Goal: Transaction & Acquisition: Purchase product/service

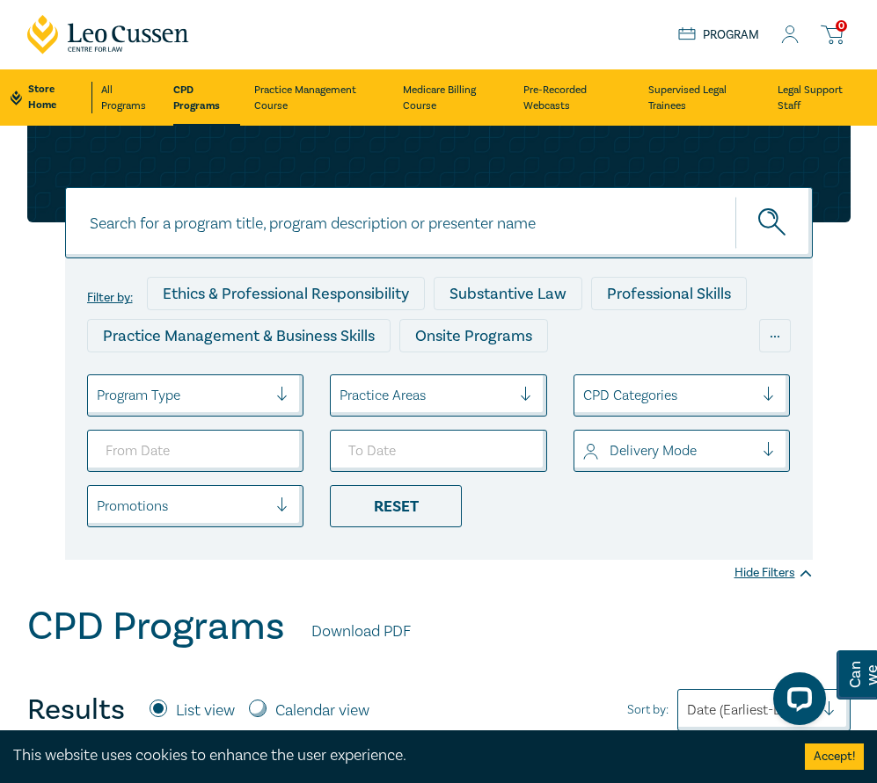
click at [417, 395] on div at bounding box center [424, 395] width 171 height 23
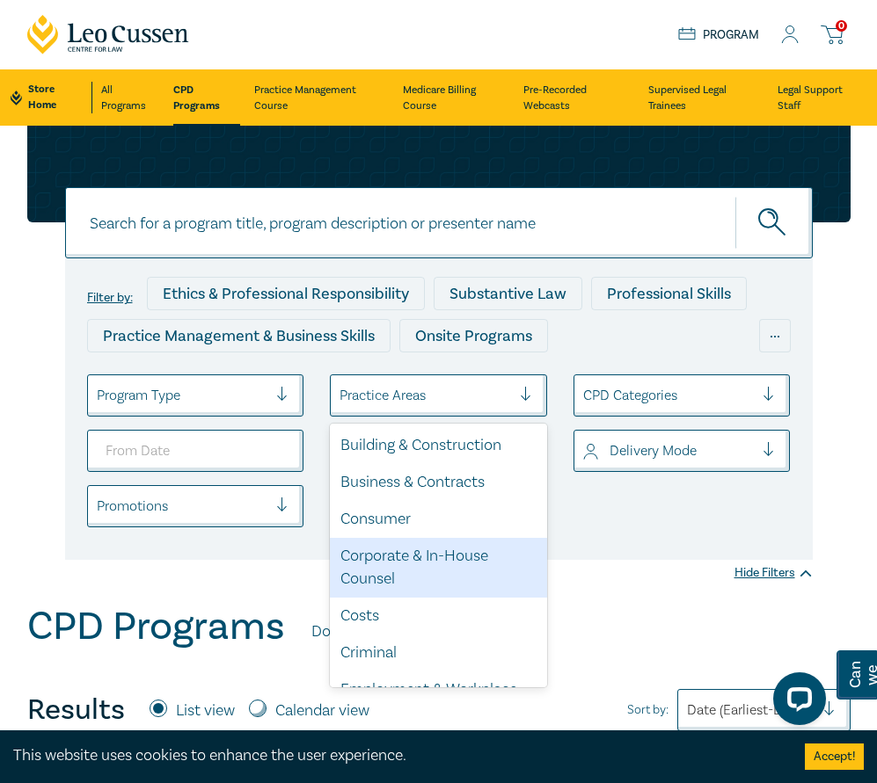
scroll to position [745, 0]
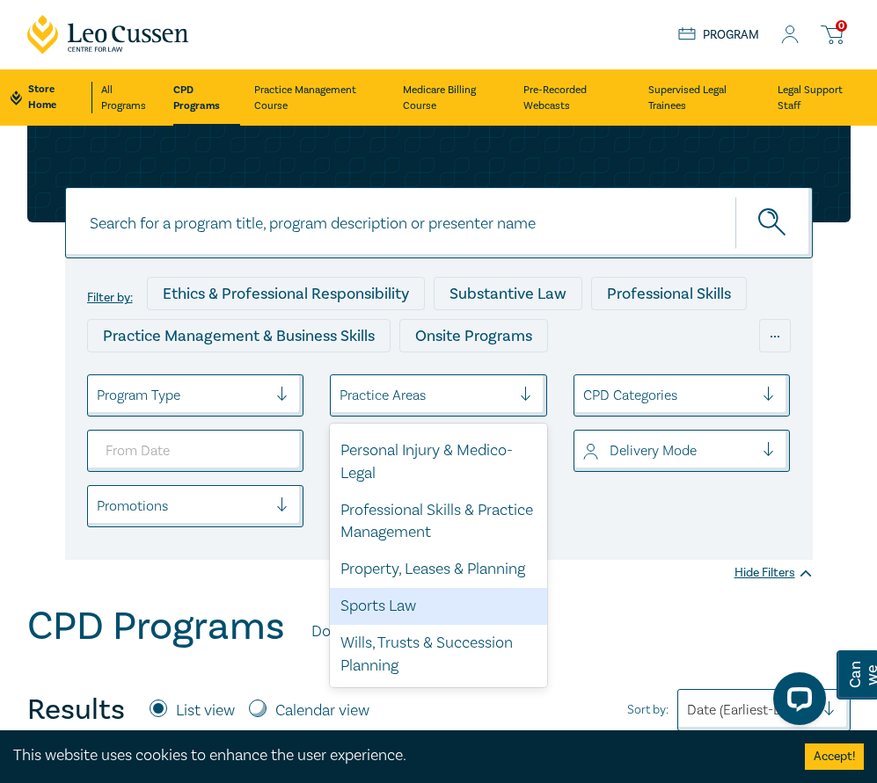
click at [397, 616] on div "Sports Law" at bounding box center [438, 606] width 217 height 37
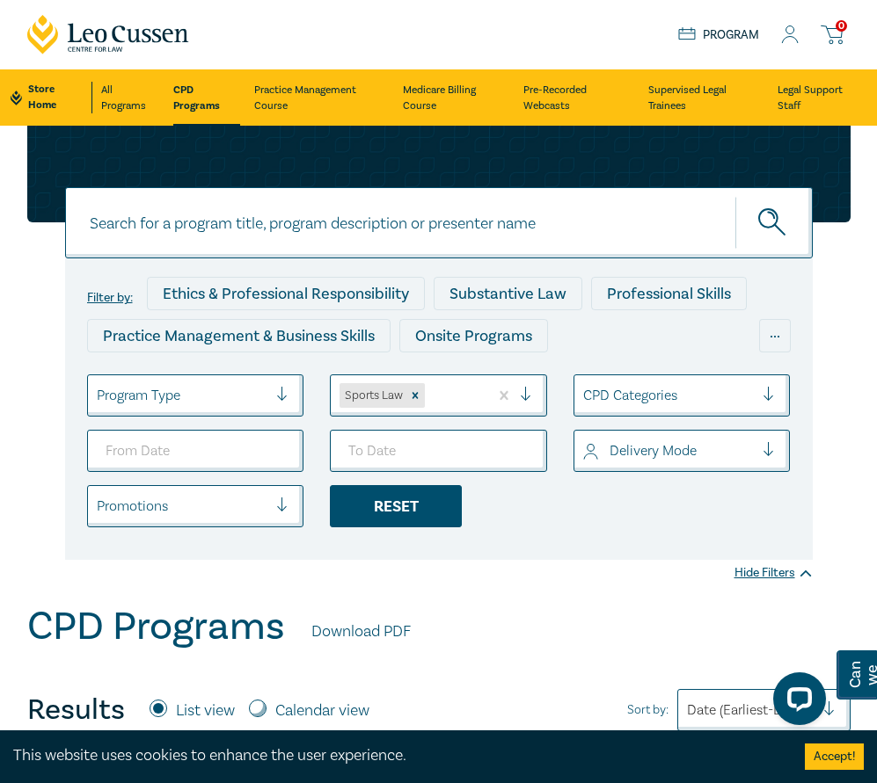
click at [422, 517] on div "Reset" at bounding box center [396, 506] width 132 height 42
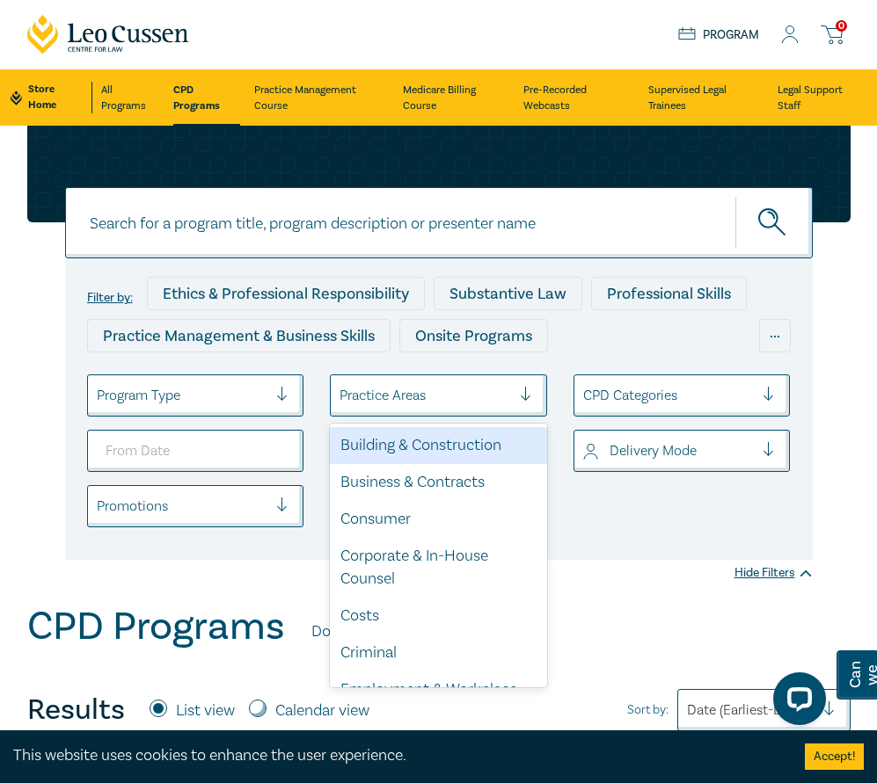
click at [390, 381] on div "Practice Areas" at bounding box center [425, 396] width 189 height 30
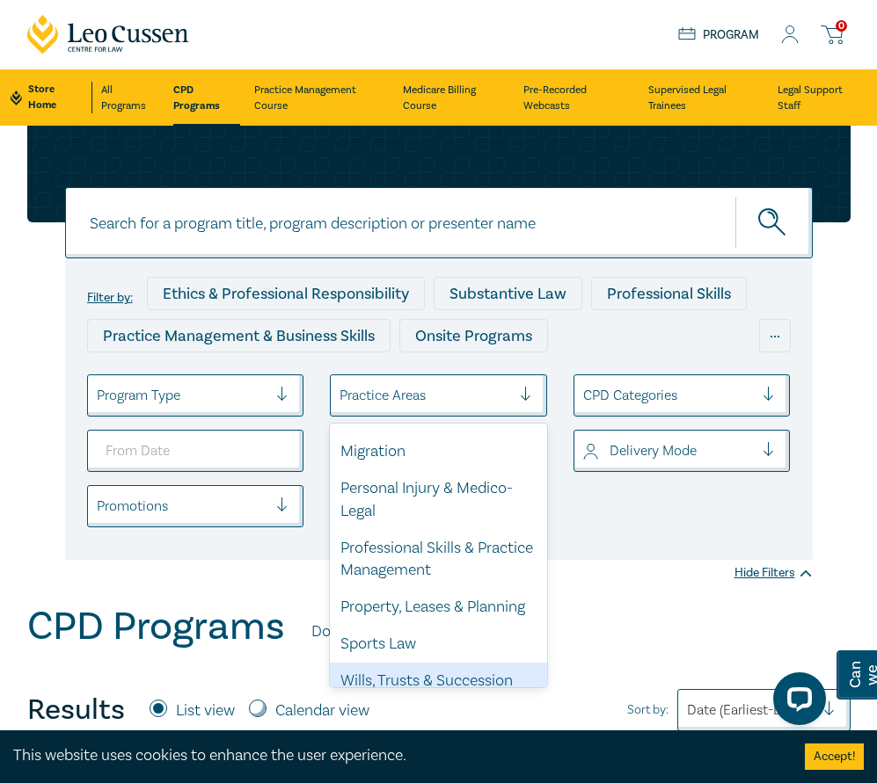
scroll to position [745, 0]
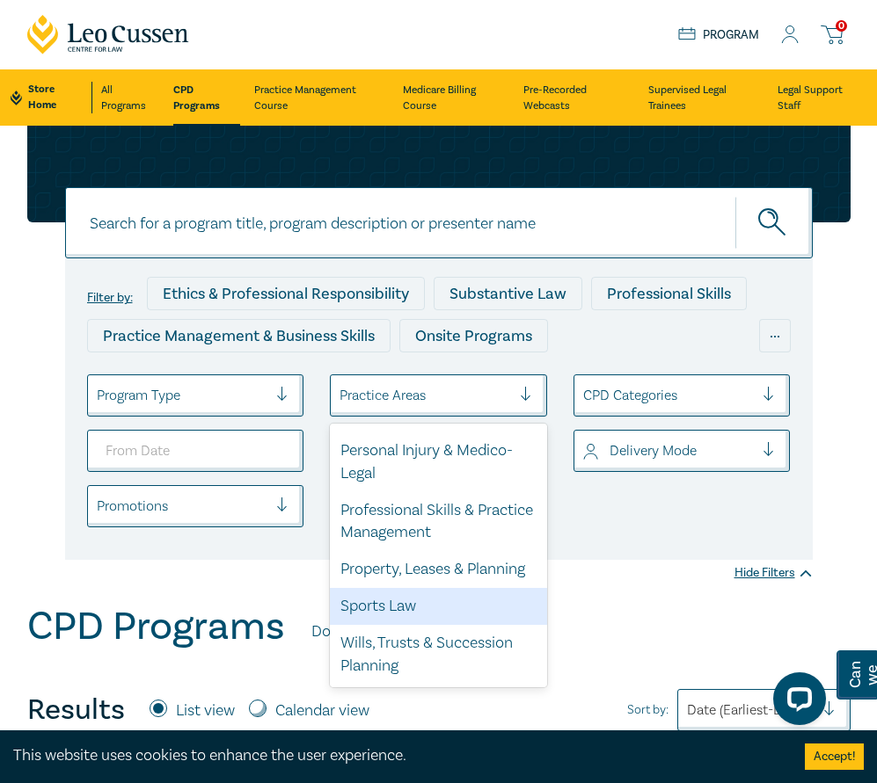
click at [420, 621] on div "Sports Law" at bounding box center [438, 606] width 217 height 37
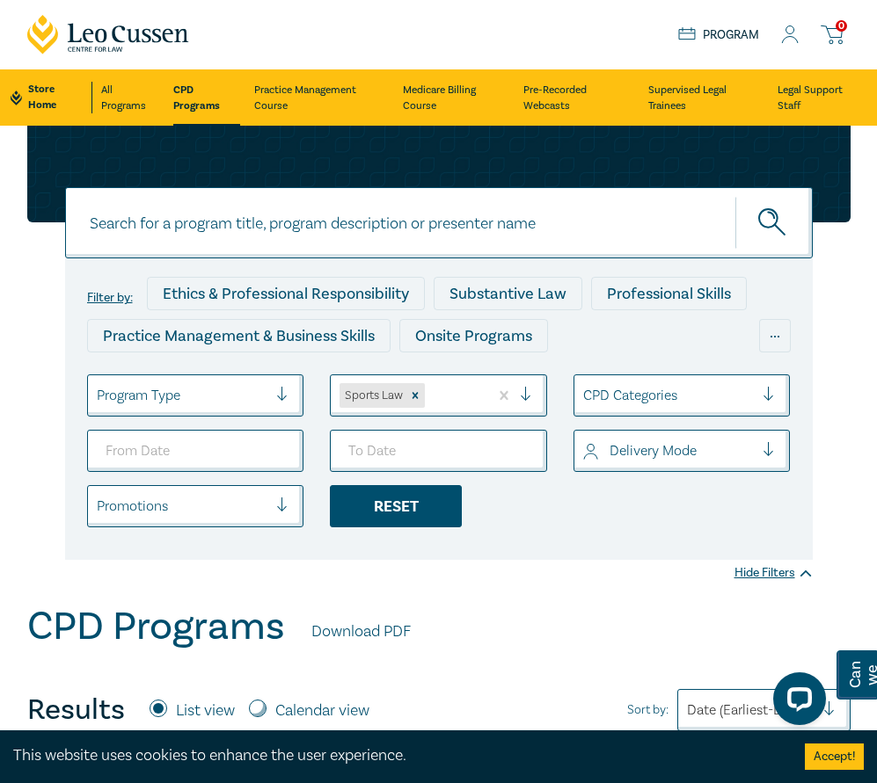
click at [428, 497] on div "Reset" at bounding box center [396, 506] width 132 height 42
click at [412, 383] on div "Practice Areas" at bounding box center [425, 396] width 189 height 30
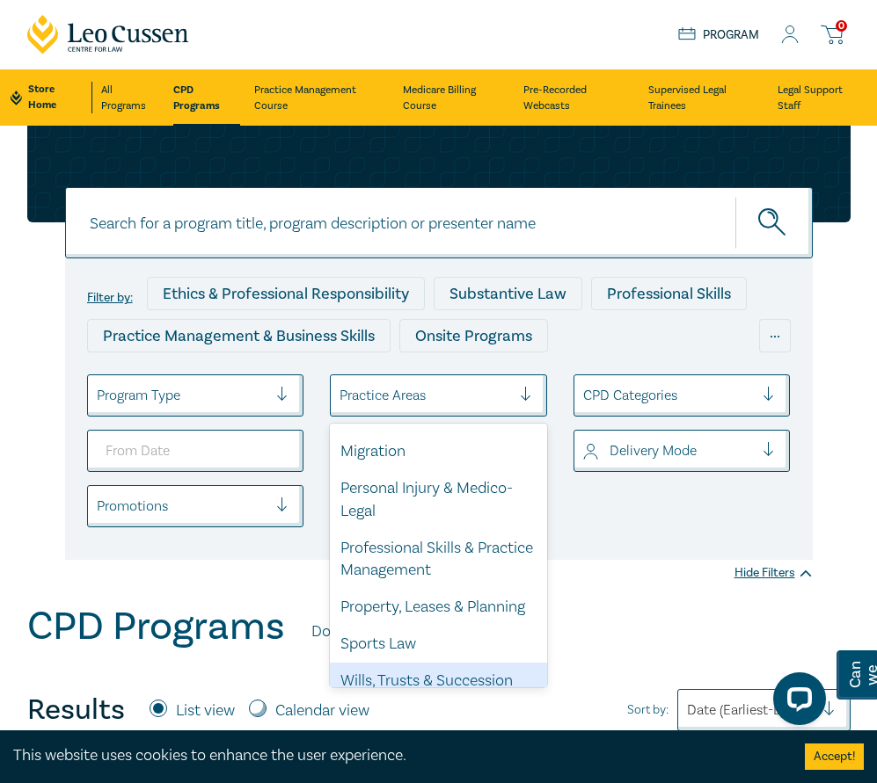
scroll to position [745, 0]
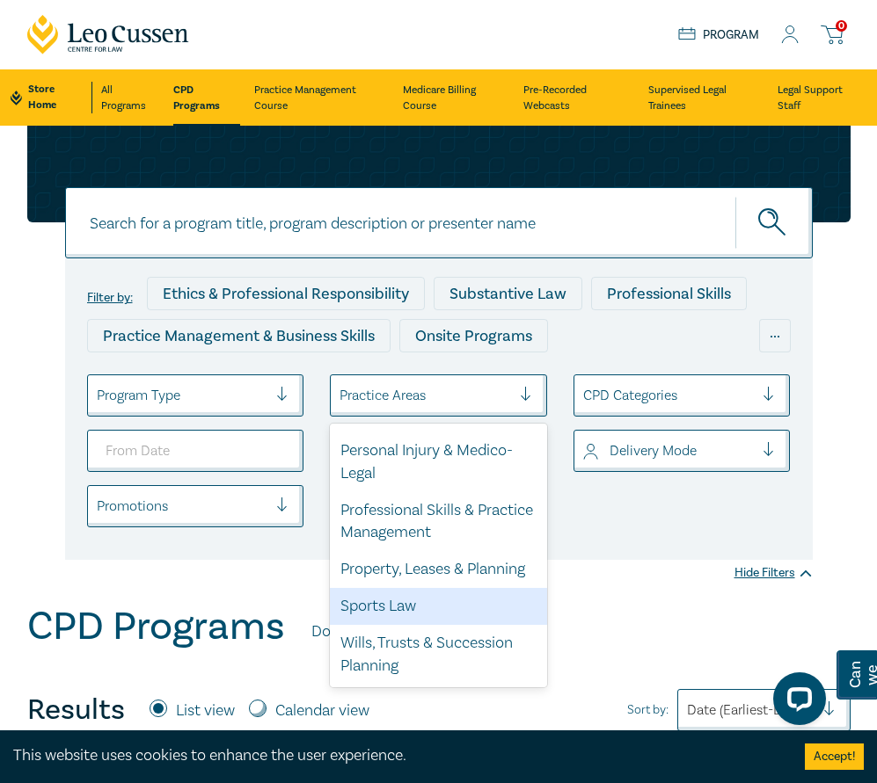
click at [429, 606] on div "Sports Law" at bounding box center [438, 606] width 217 height 37
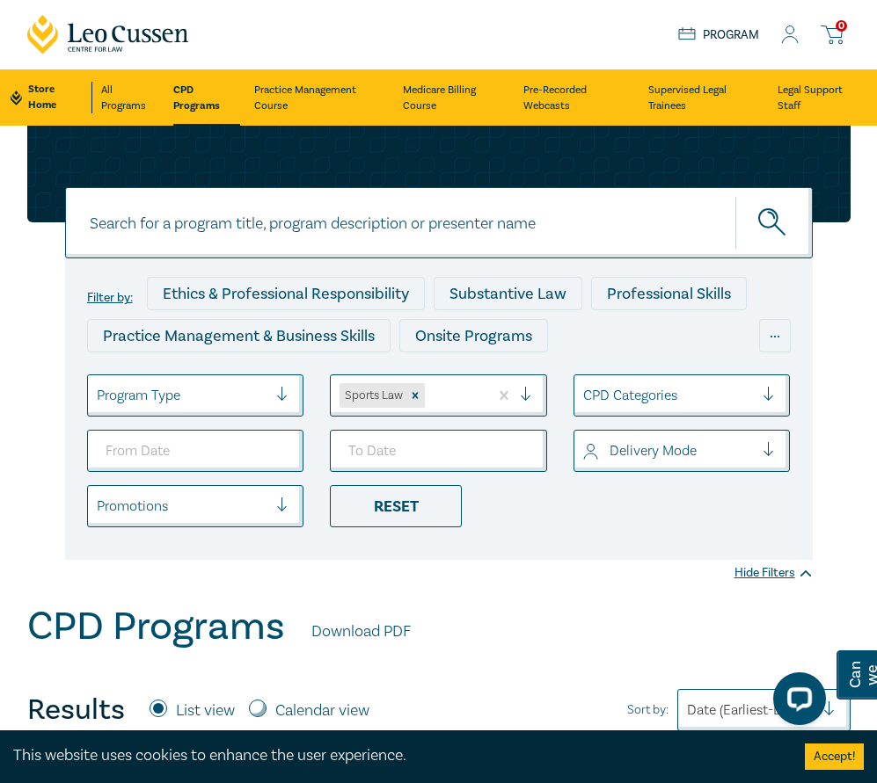
click at [837, 752] on button "Accept!" at bounding box center [834, 757] width 59 height 26
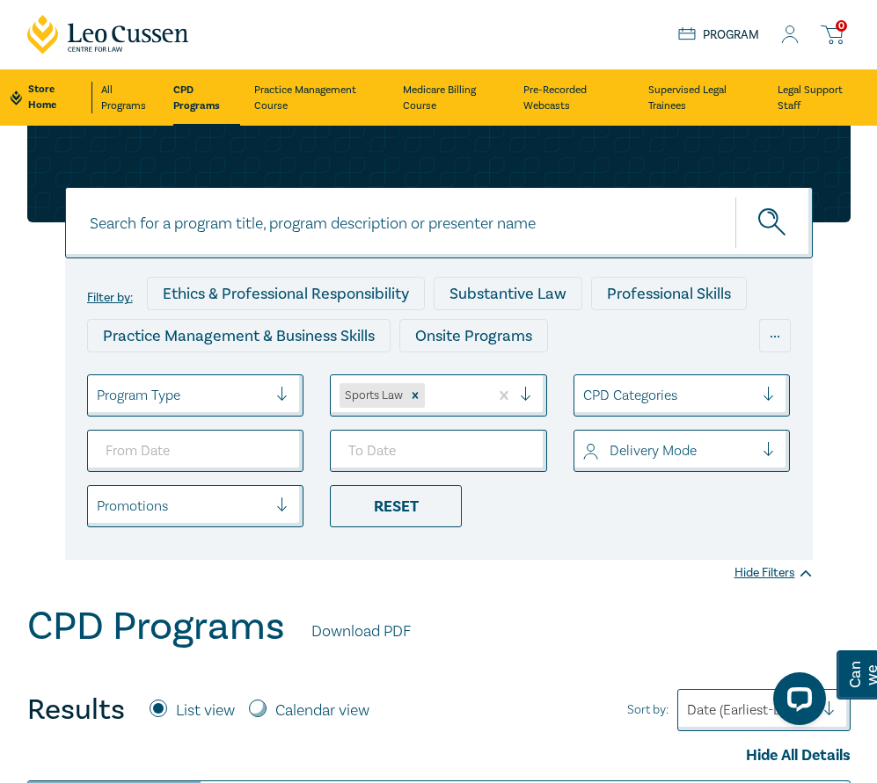
click at [712, 291] on div "Filter by: Ethics & Professional Responsibility Substantive Law Professional Sk…" at bounding box center [438, 319] width 703 height 84
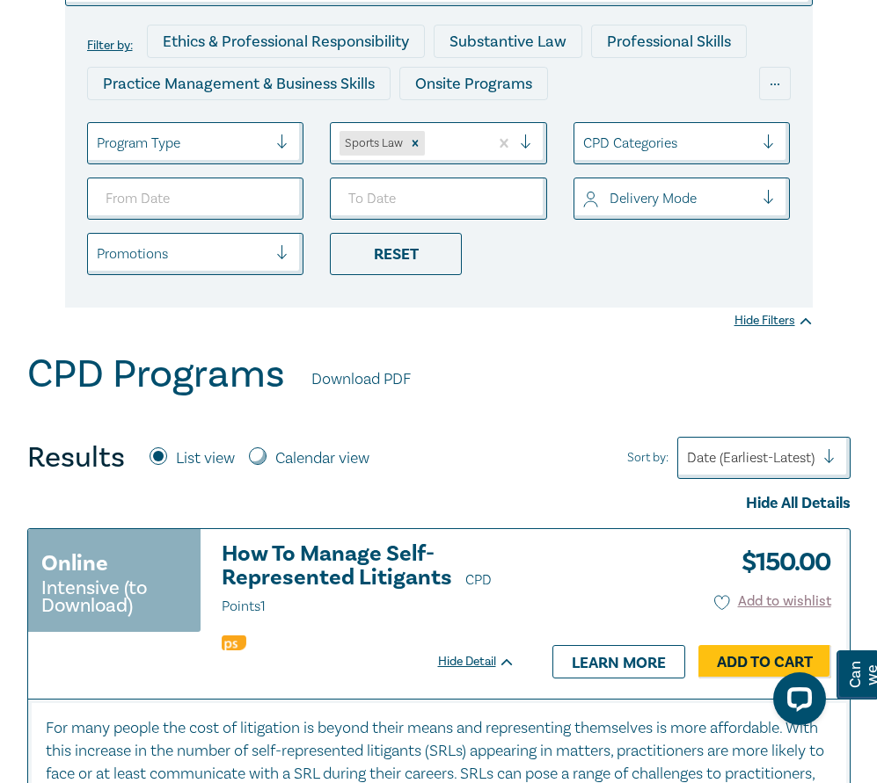
scroll to position [88, 0]
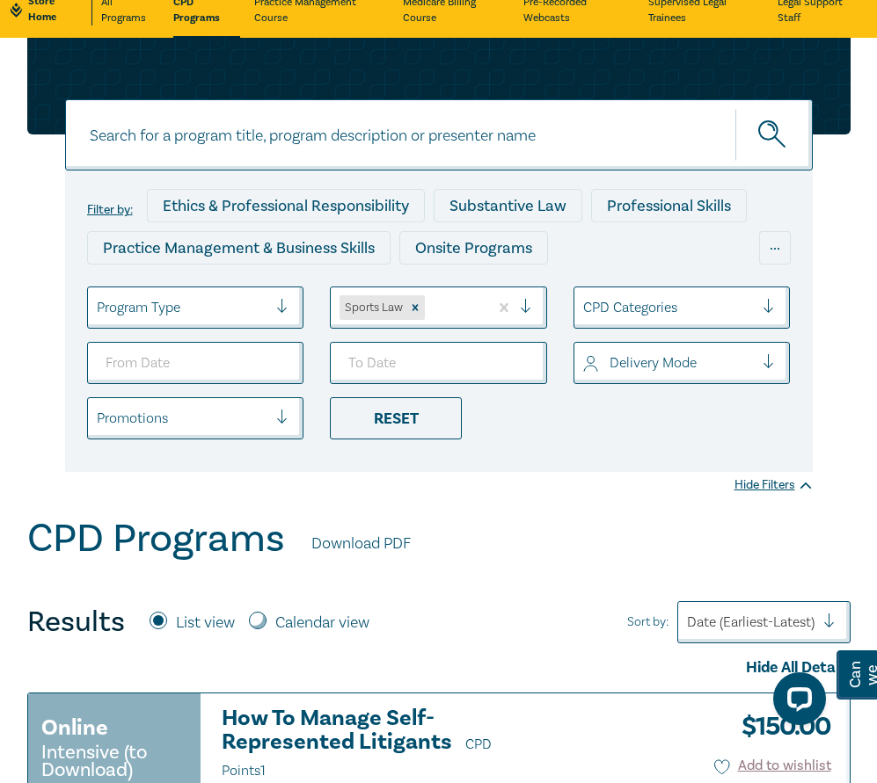
click at [429, 333] on ul "Program Type Sports Law CPD Categories Delivery Mode Promotions Reset" at bounding box center [439, 363] width 730 height 153
click at [433, 327] on div "Sports Law" at bounding box center [438, 308] width 217 height 42
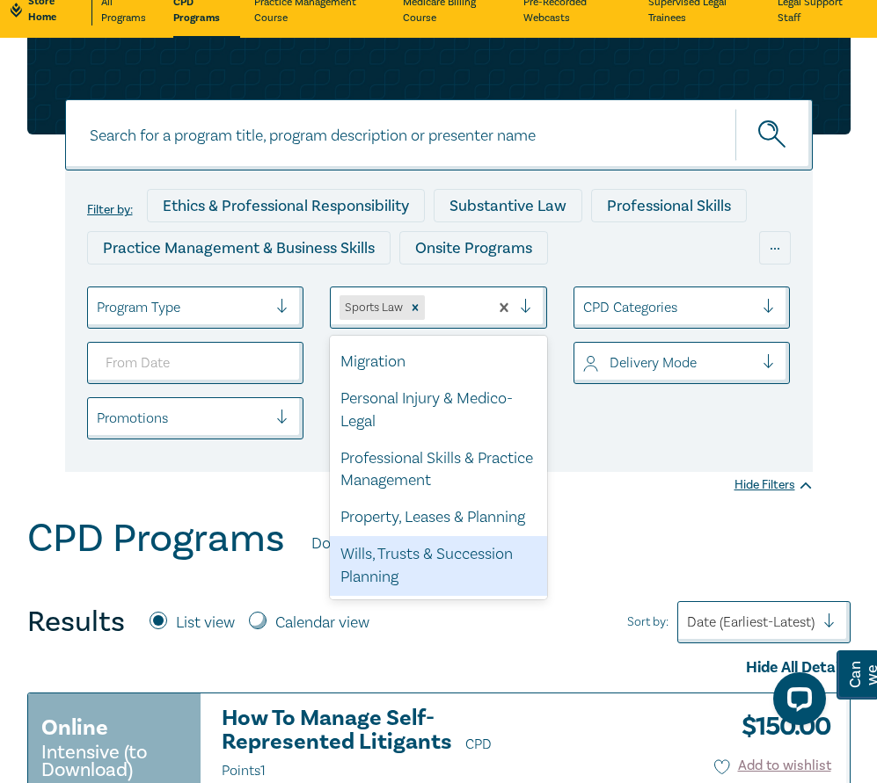
scroll to position [708, 0]
click at [454, 562] on div "Wills, Trusts & Succession Planning" at bounding box center [438, 566] width 217 height 60
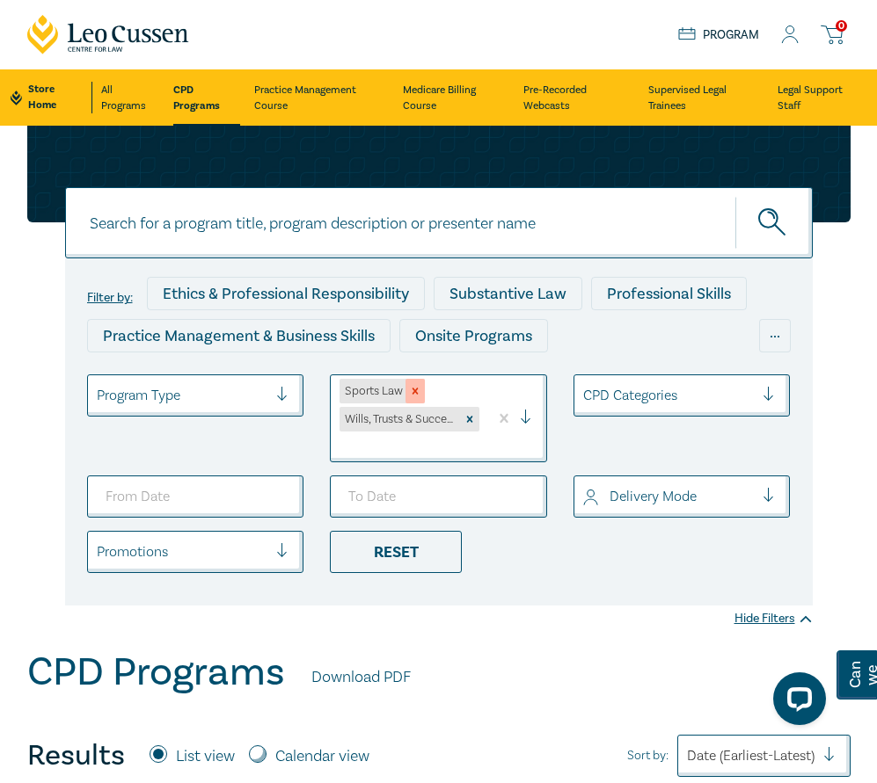
click at [411, 390] on icon "Remove Sports Law" at bounding box center [415, 391] width 12 height 12
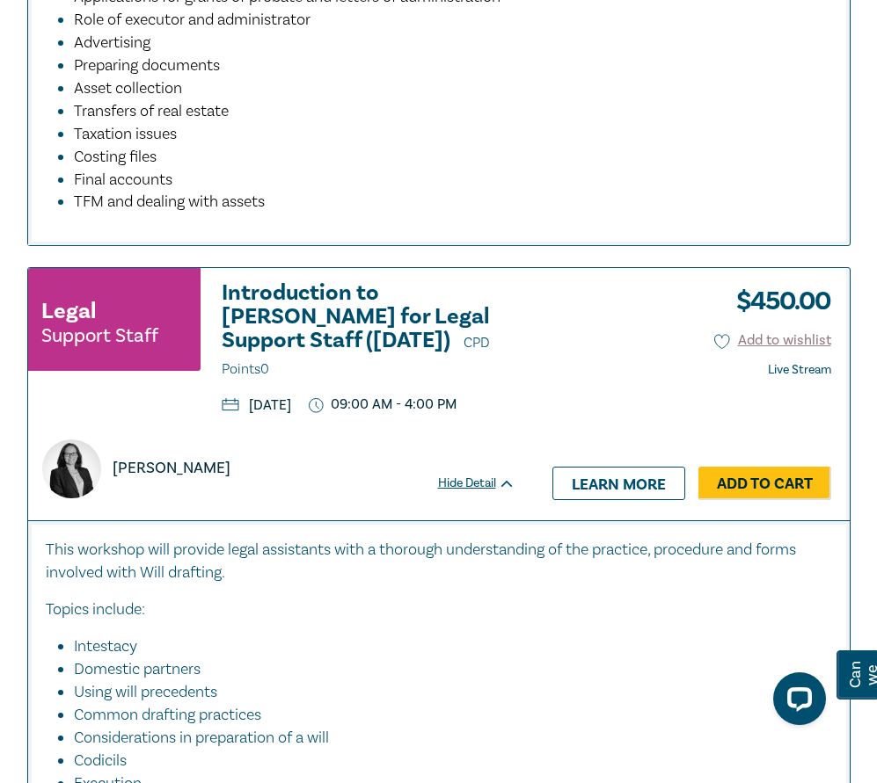
scroll to position [7914, 0]
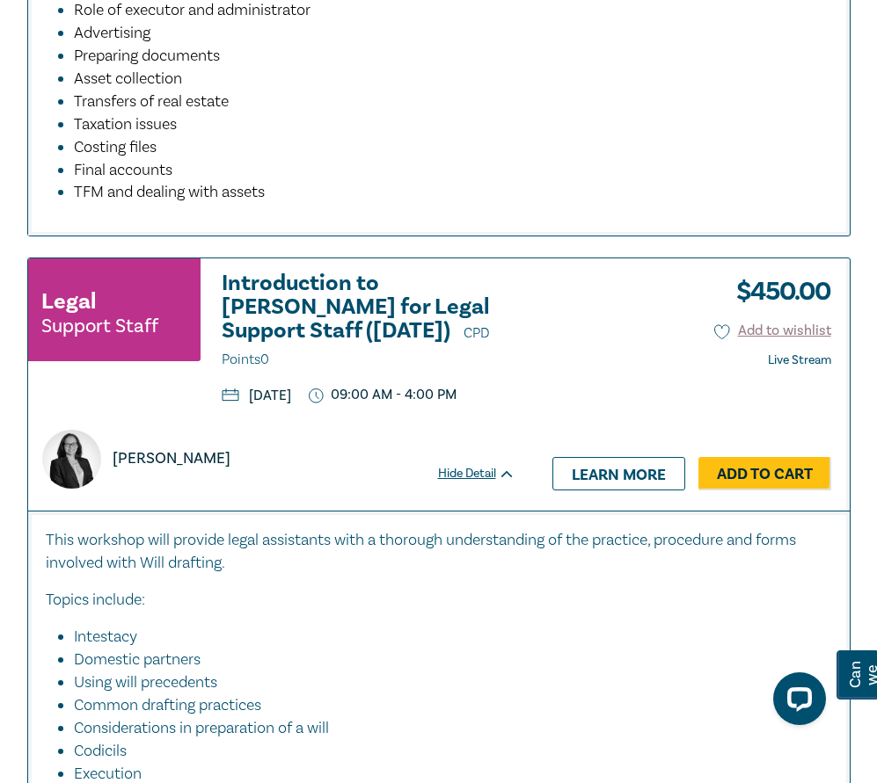
click at [341, 113] on li "Transfers of real estate" at bounding box center [444, 102] width 740 height 23
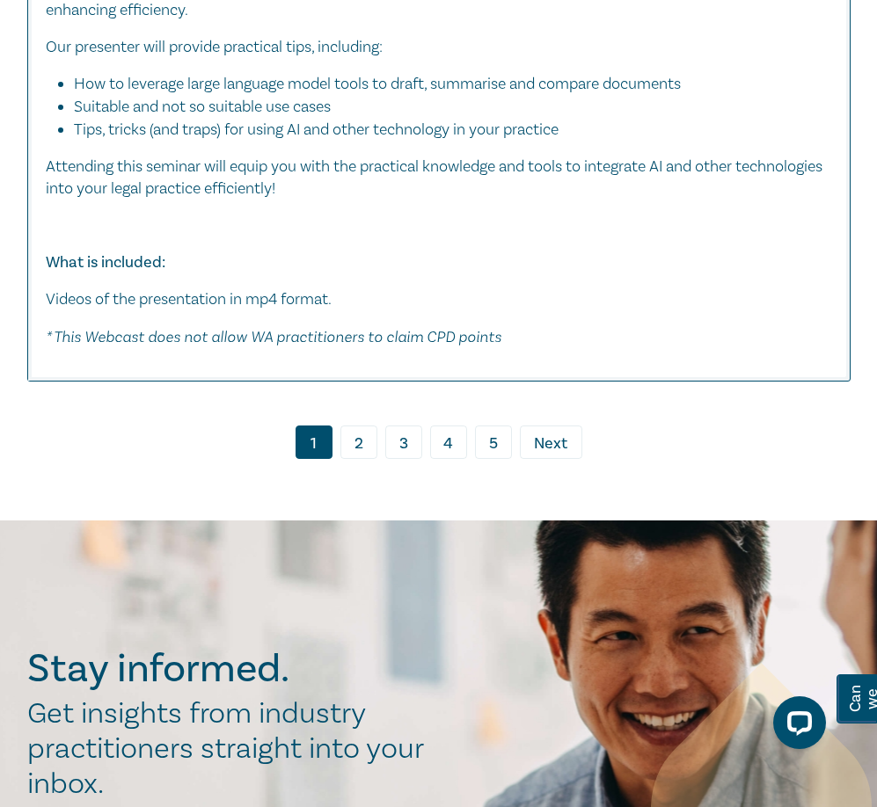
scroll to position [9936, 0]
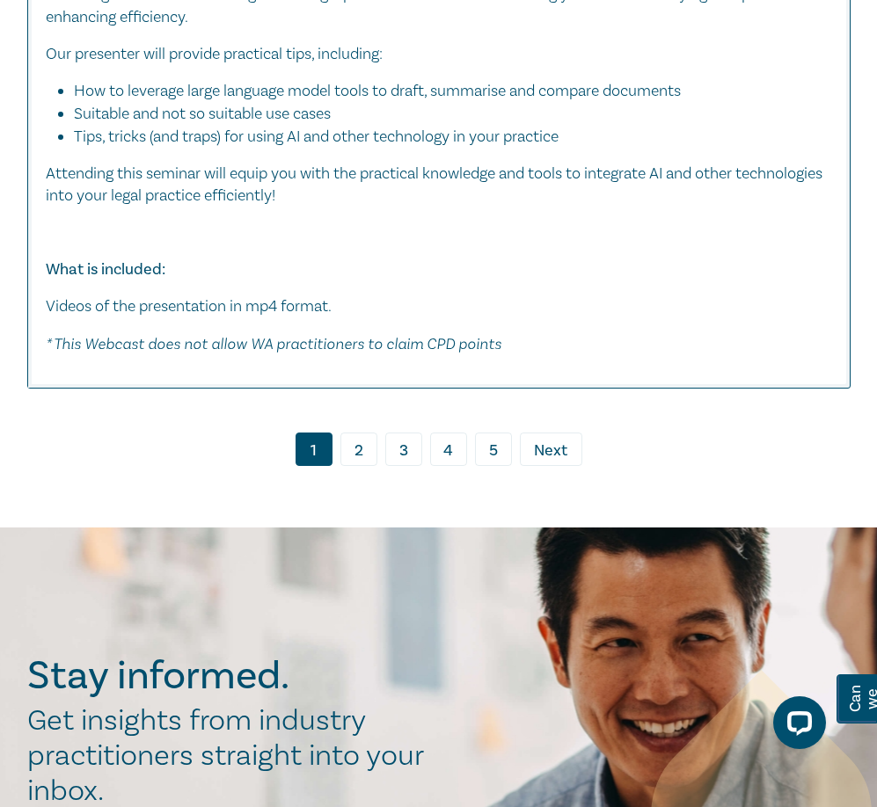
click at [361, 466] on link "2" at bounding box center [358, 449] width 37 height 33
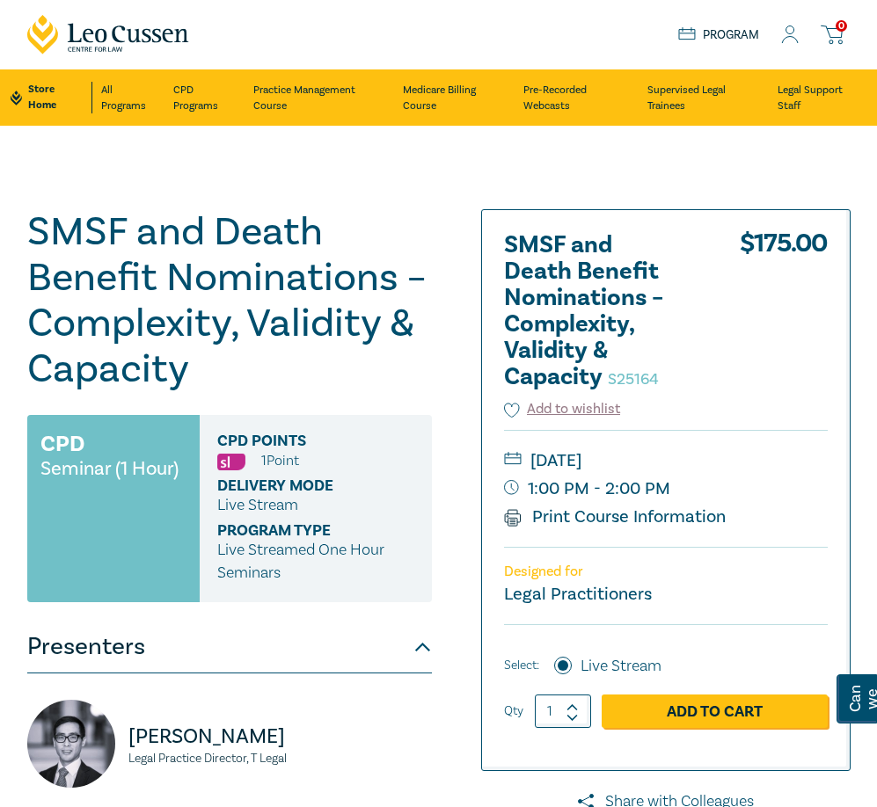
scroll to position [264, 0]
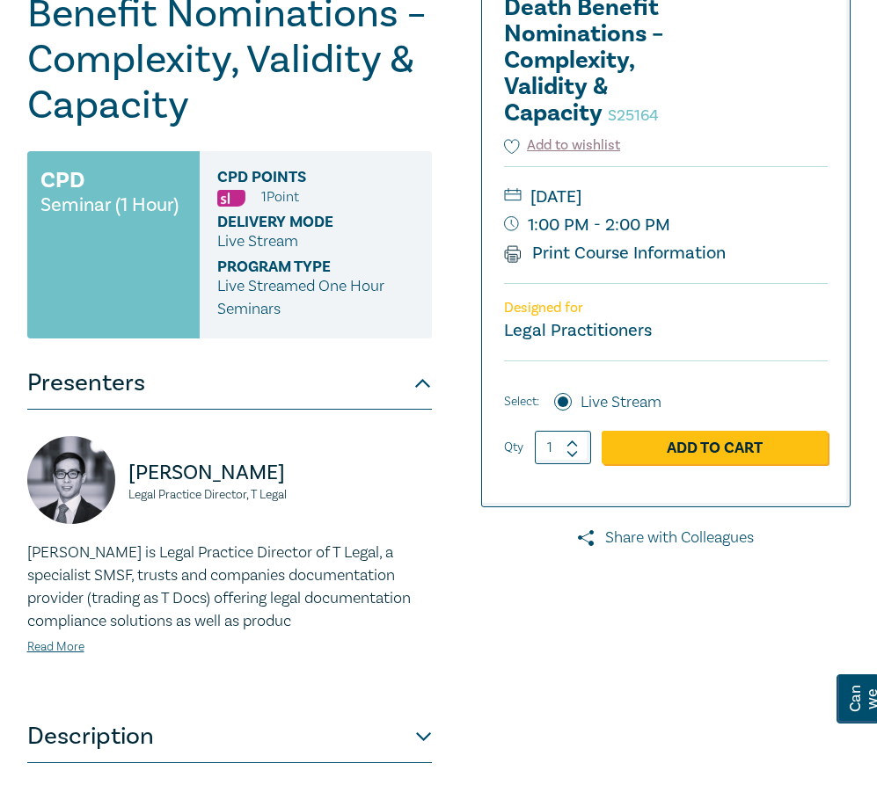
click at [664, 536] on link "Share with Colleagues" at bounding box center [665, 538] width 369 height 23
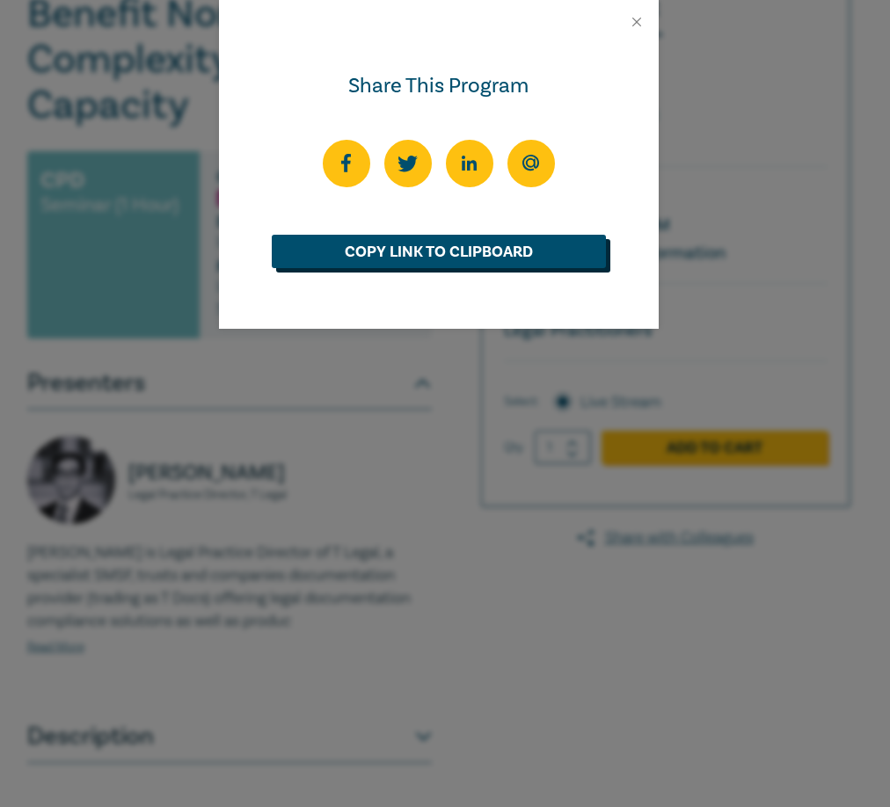
click at [421, 258] on link "Copy Link to Clipboard" at bounding box center [439, 251] width 334 height 33
click at [638, 20] on button "Close" at bounding box center [637, 22] width 16 height 16
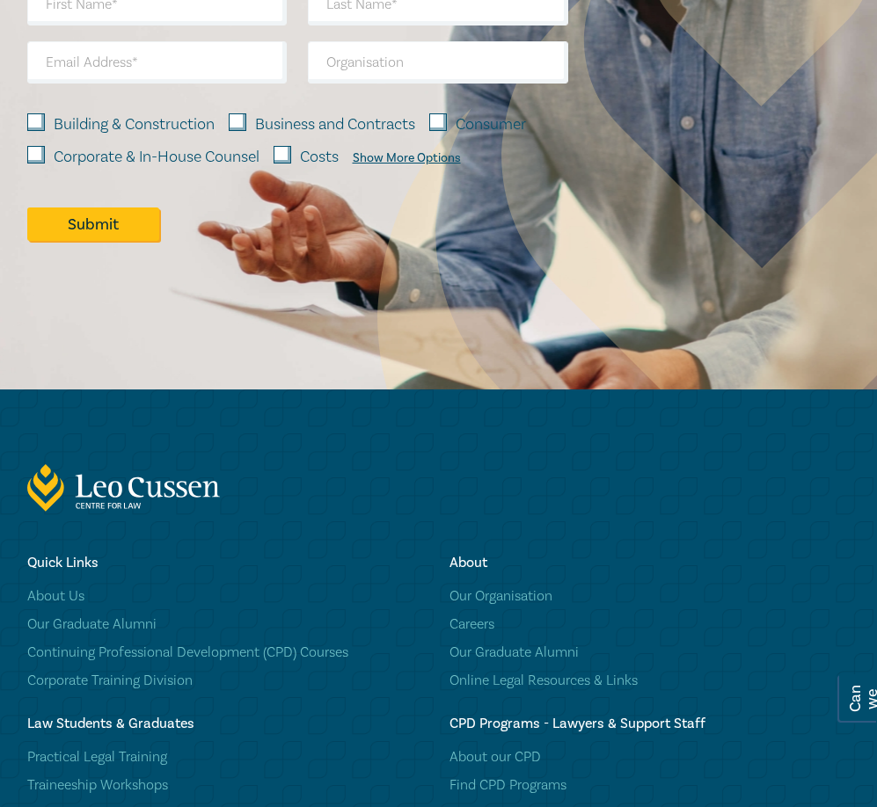
scroll to position [791, 0]
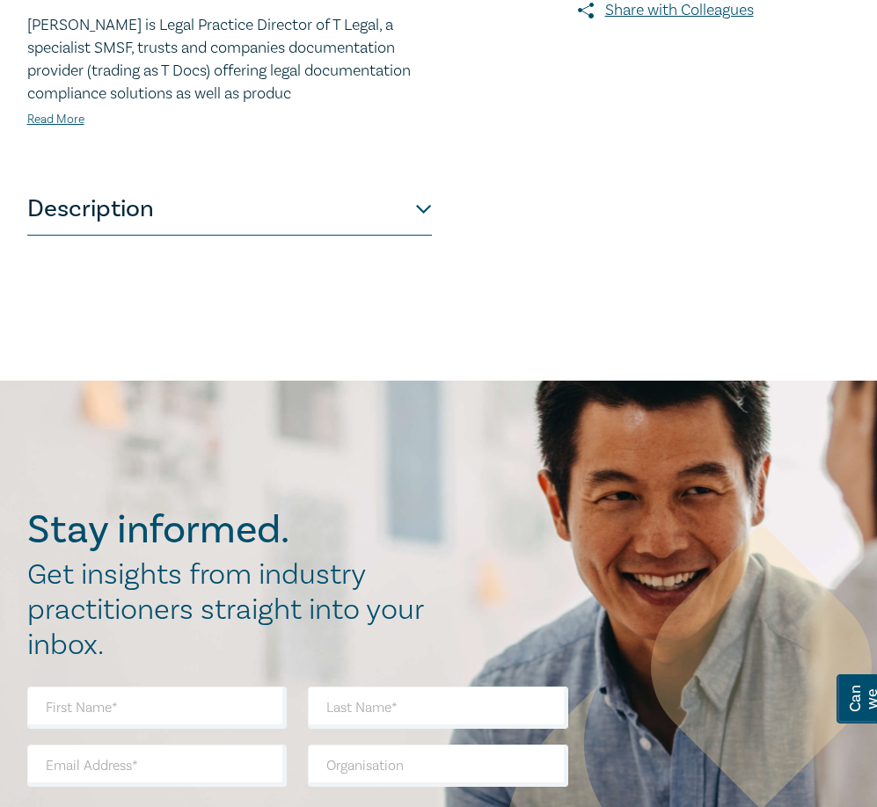
click at [361, 227] on button "Description" at bounding box center [229, 209] width 404 height 53
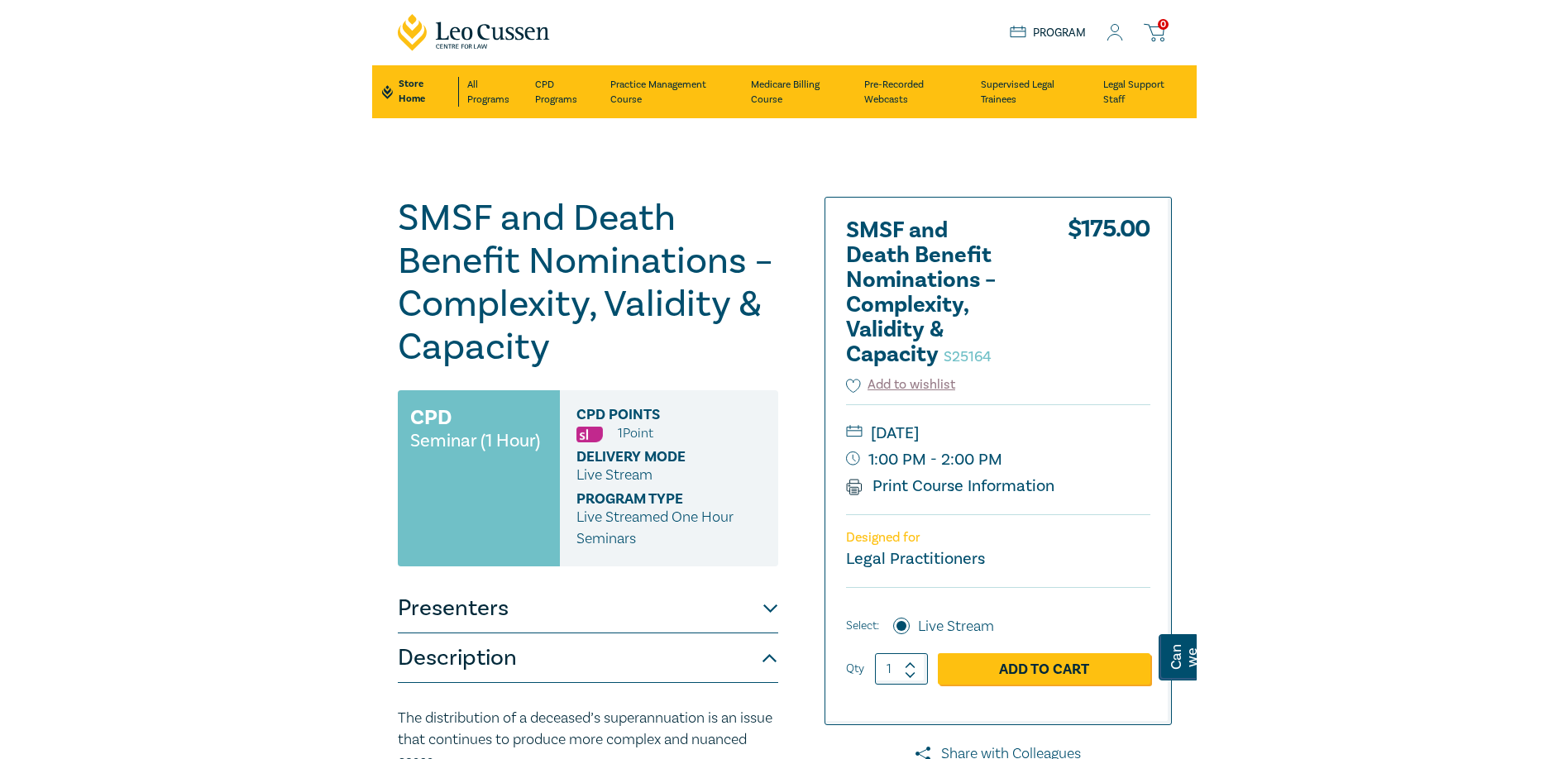
scroll to position [414, 0]
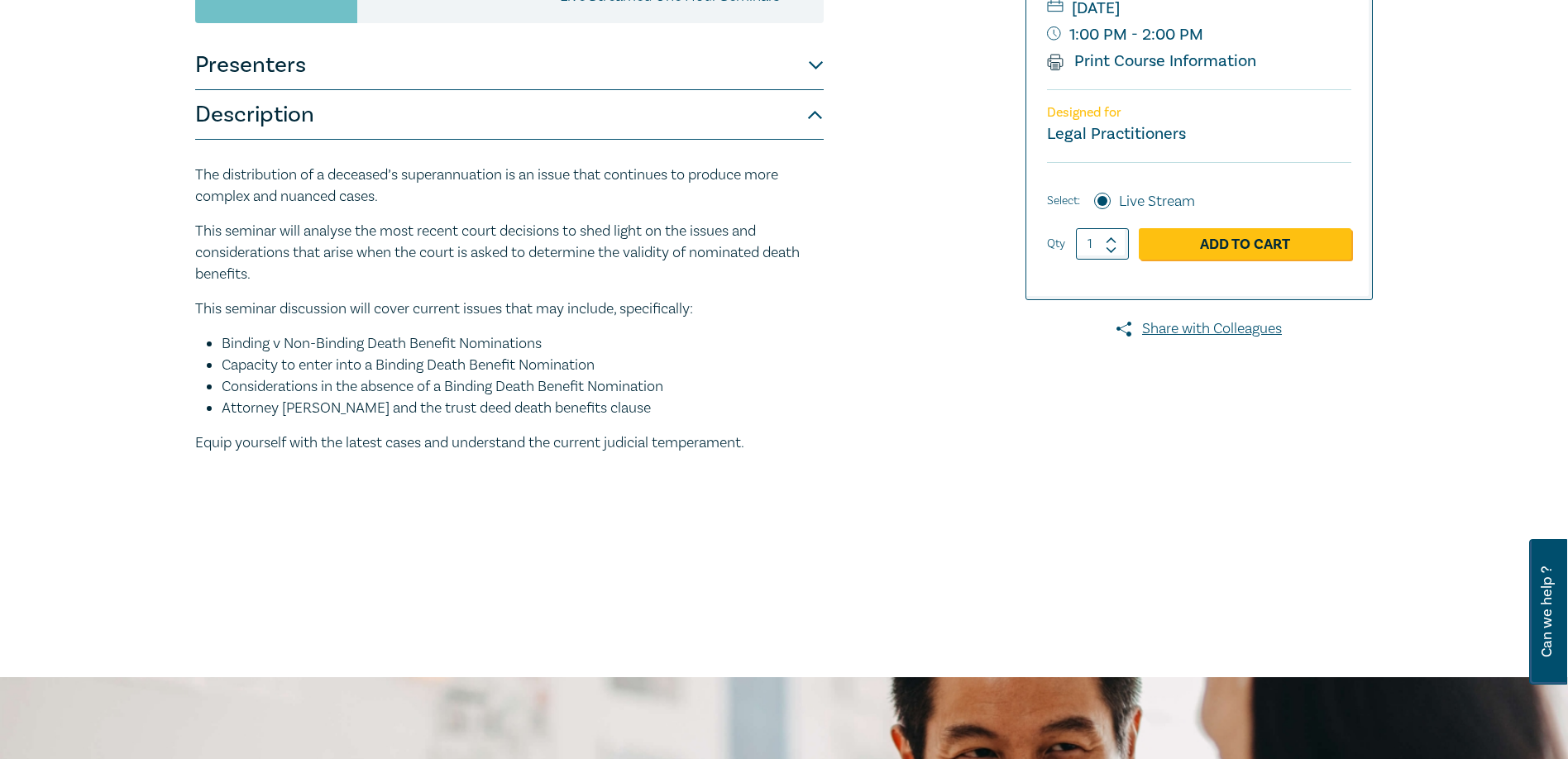
click at [472, 344] on li "Binding v Non-Binding Death Benefit Nominations" at bounding box center [523, 343] width 602 height 22
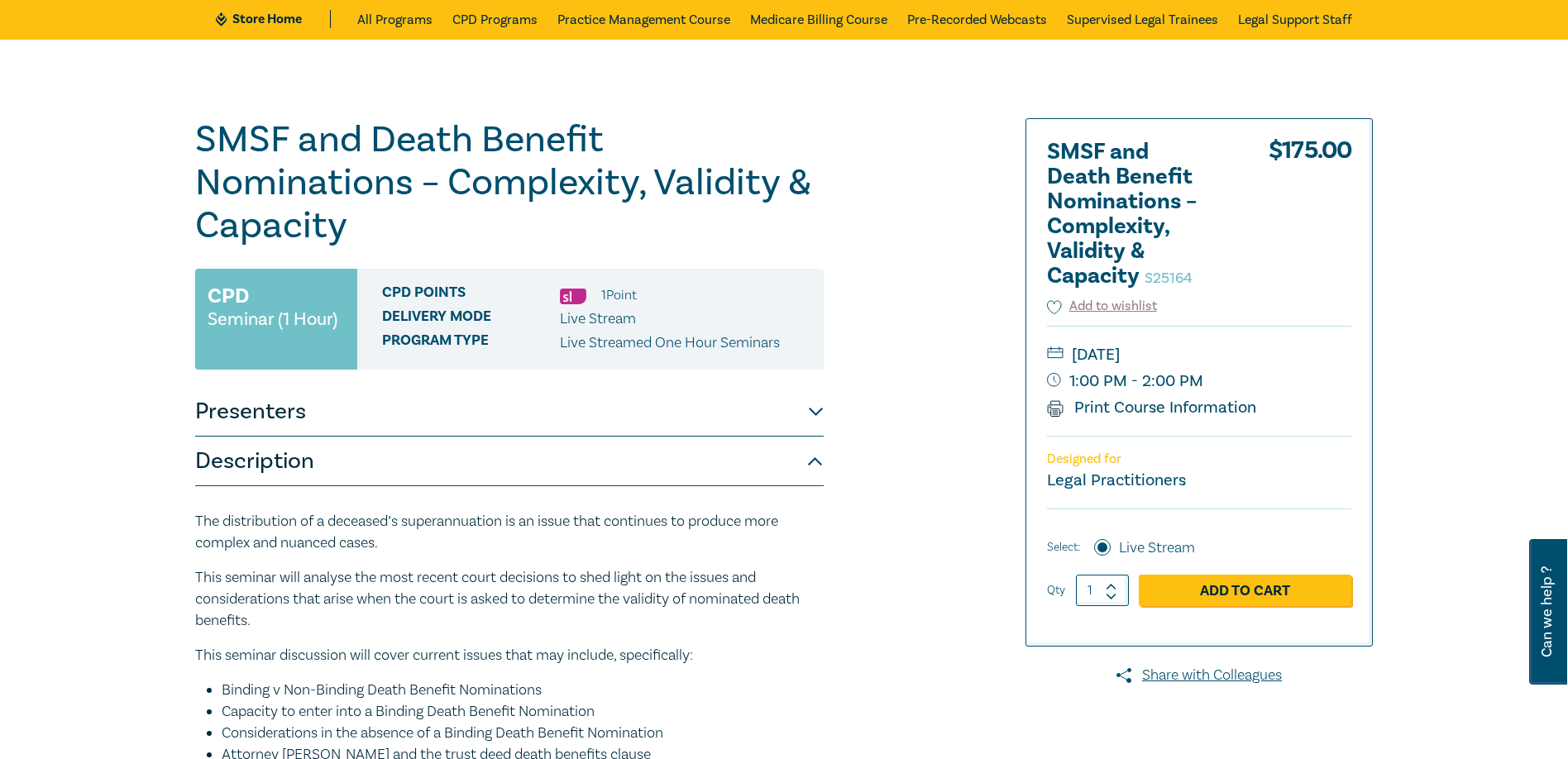
scroll to position [0, 0]
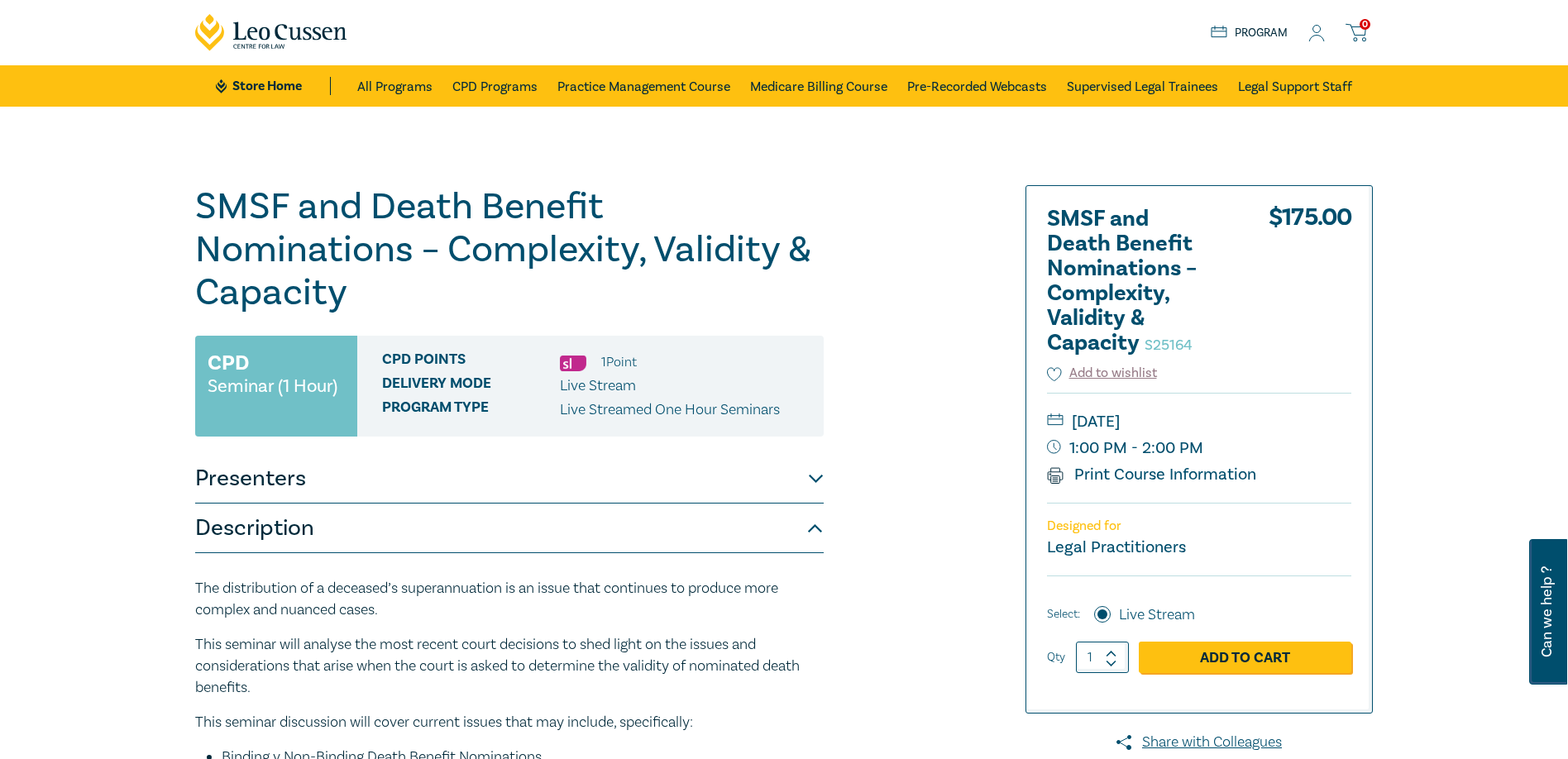
click at [824, 32] on circle at bounding box center [1317, 29] width 8 height 8
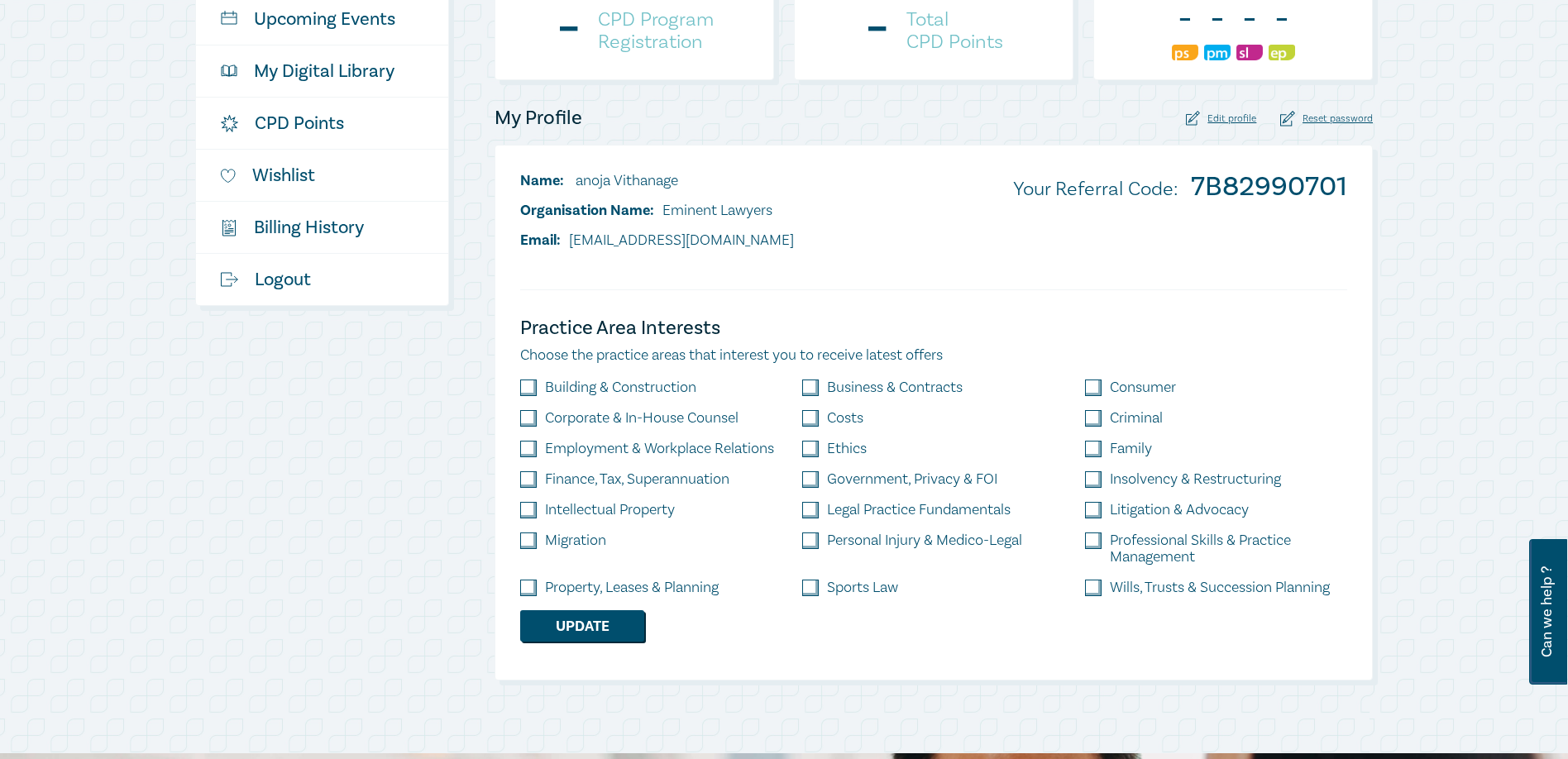
scroll to position [248, 0]
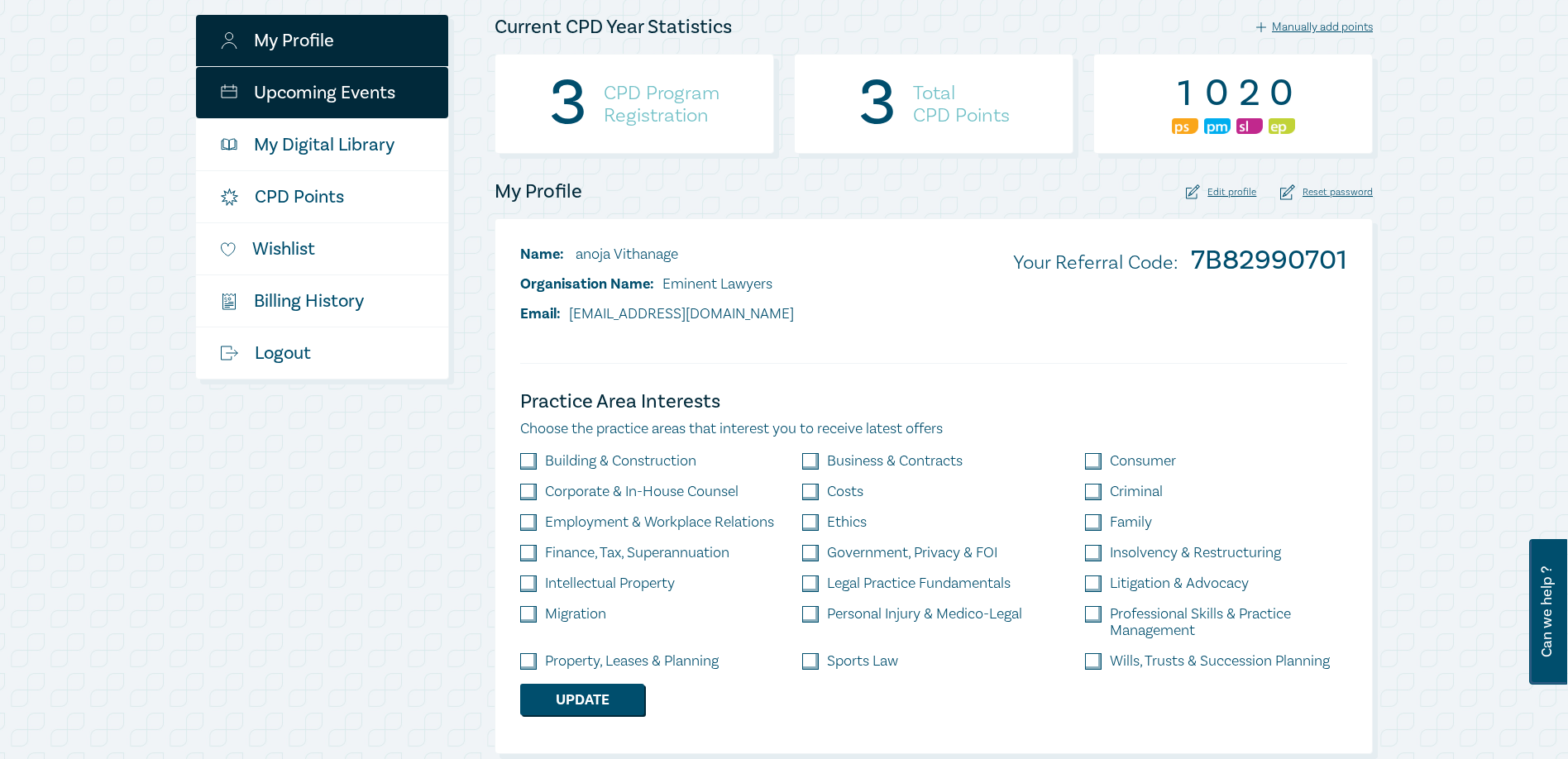
click at [372, 71] on link "Upcoming Events" at bounding box center [322, 92] width 252 height 52
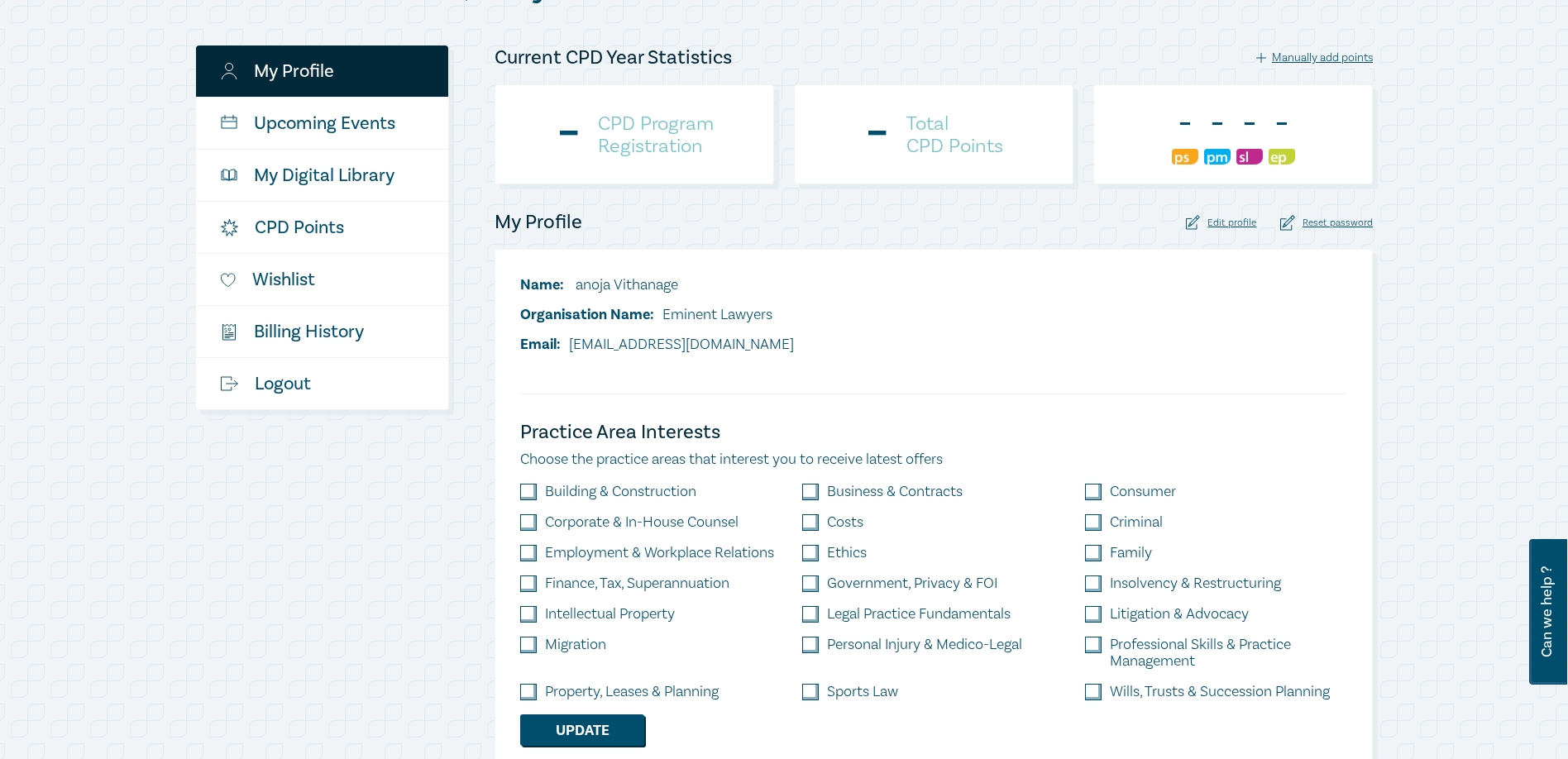
scroll to position [248, 0]
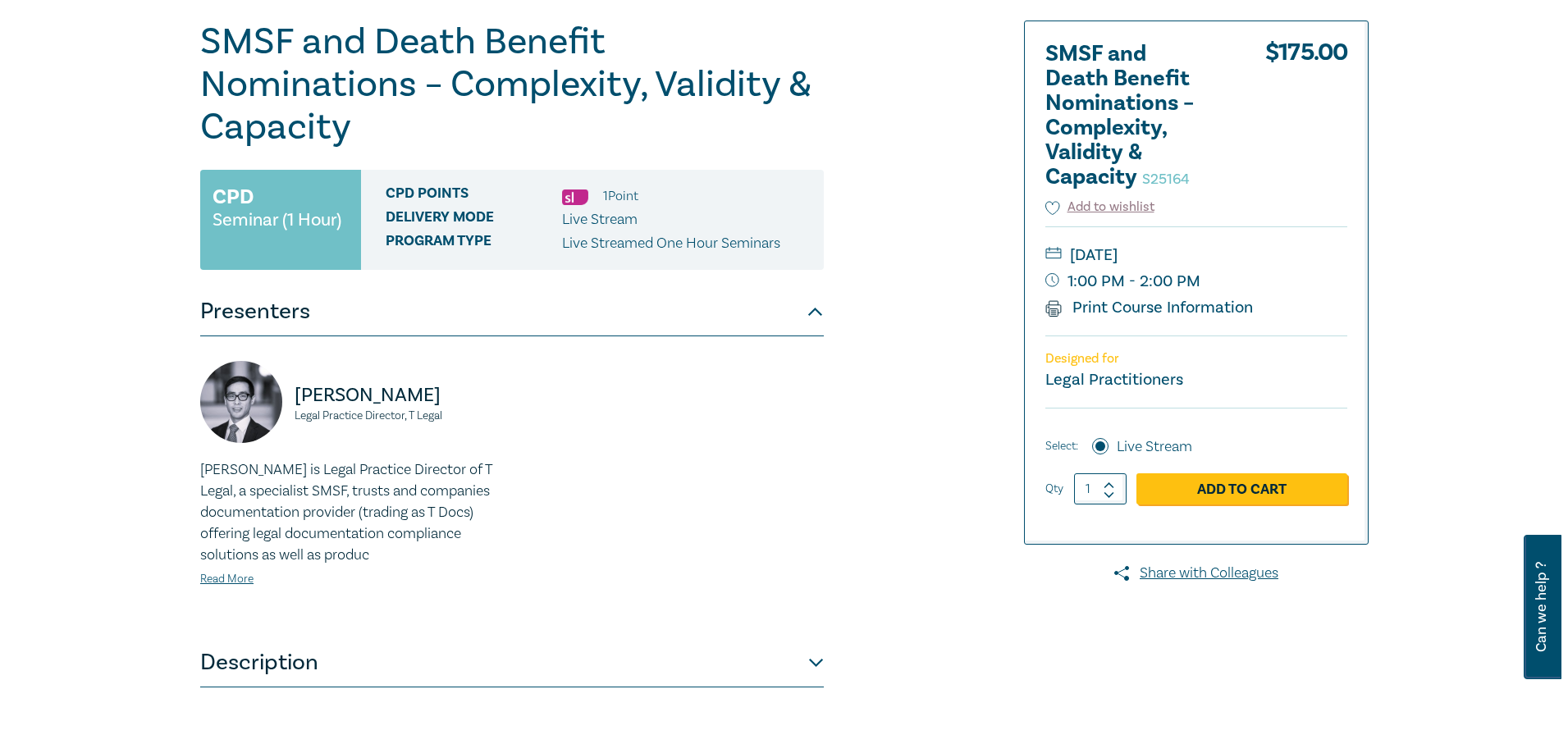
scroll to position [164, 0]
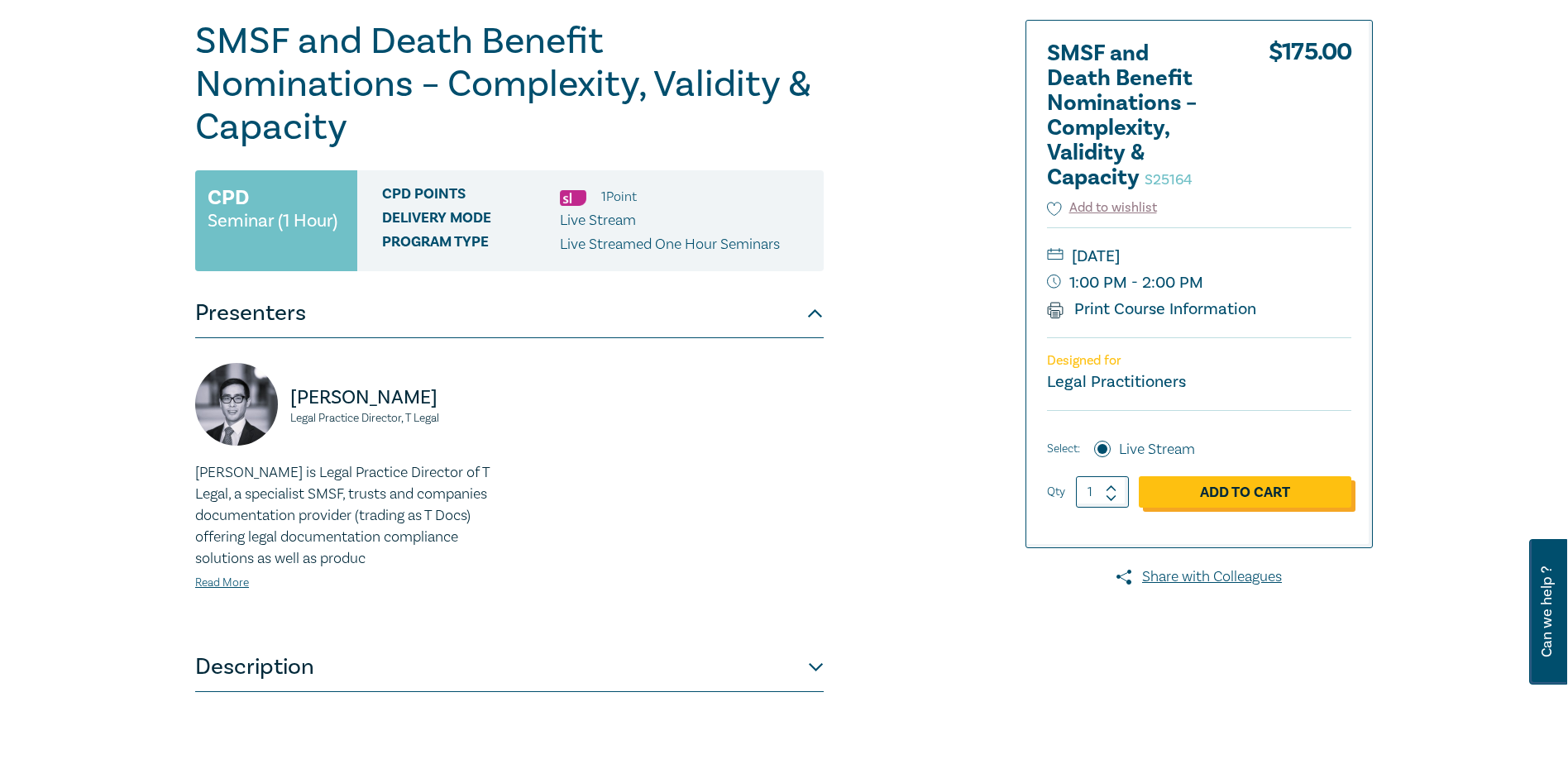
click at [1291, 488] on link "Add to Cart" at bounding box center [1245, 491] width 213 height 31
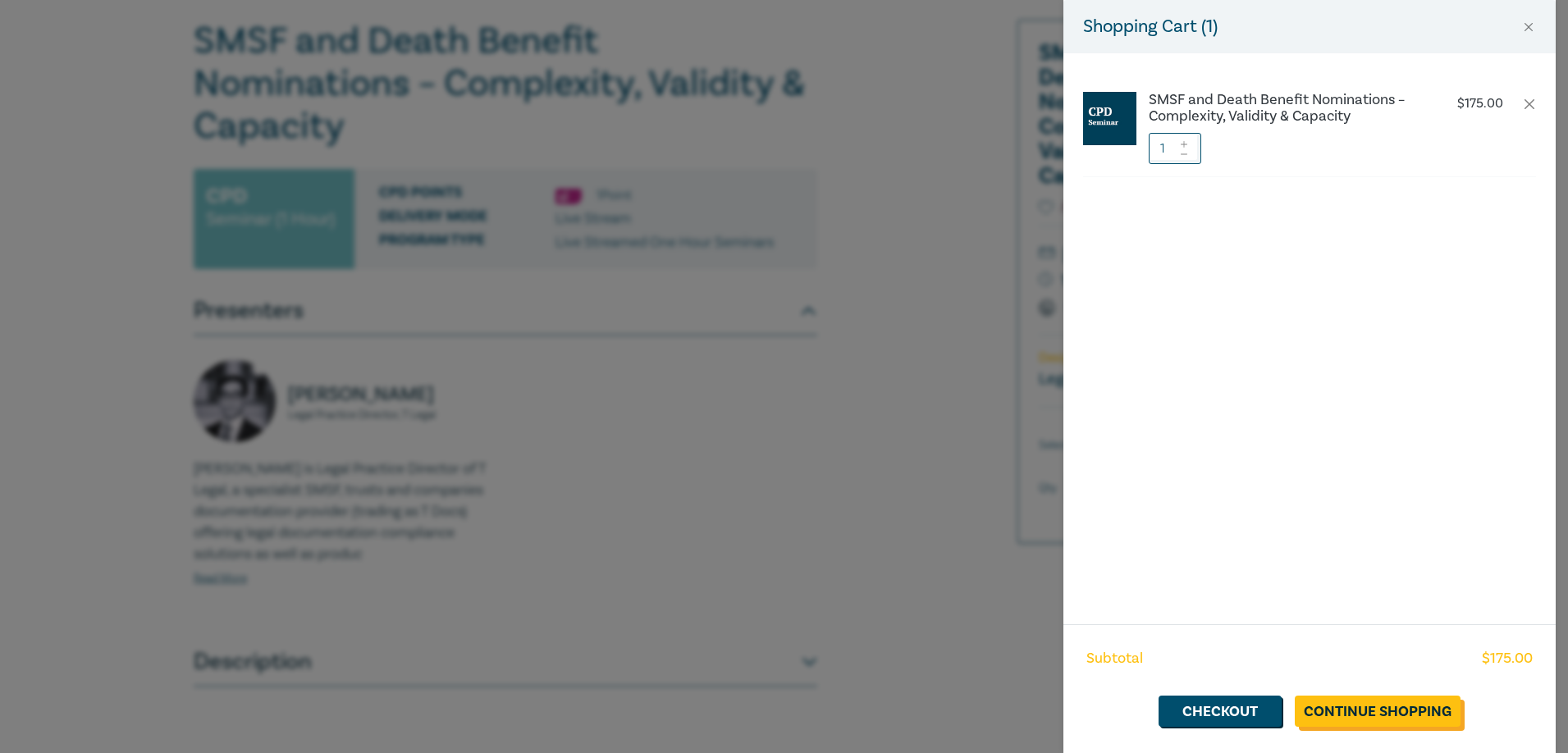
click at [1429, 710] on link "Continue Shopping" at bounding box center [1379, 711] width 166 height 31
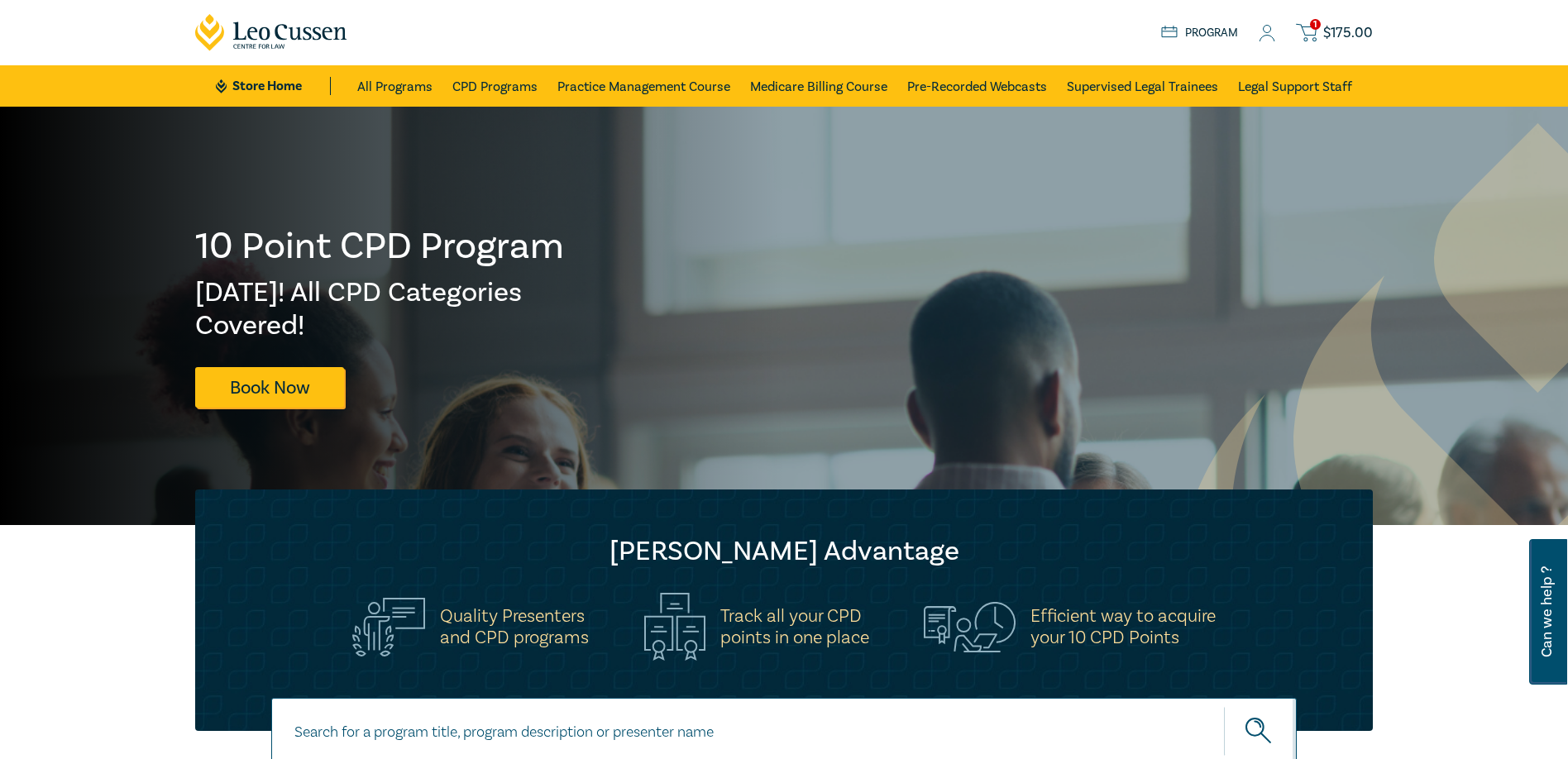
click at [1338, 24] on span "$ 175.00" at bounding box center [1348, 33] width 50 height 18
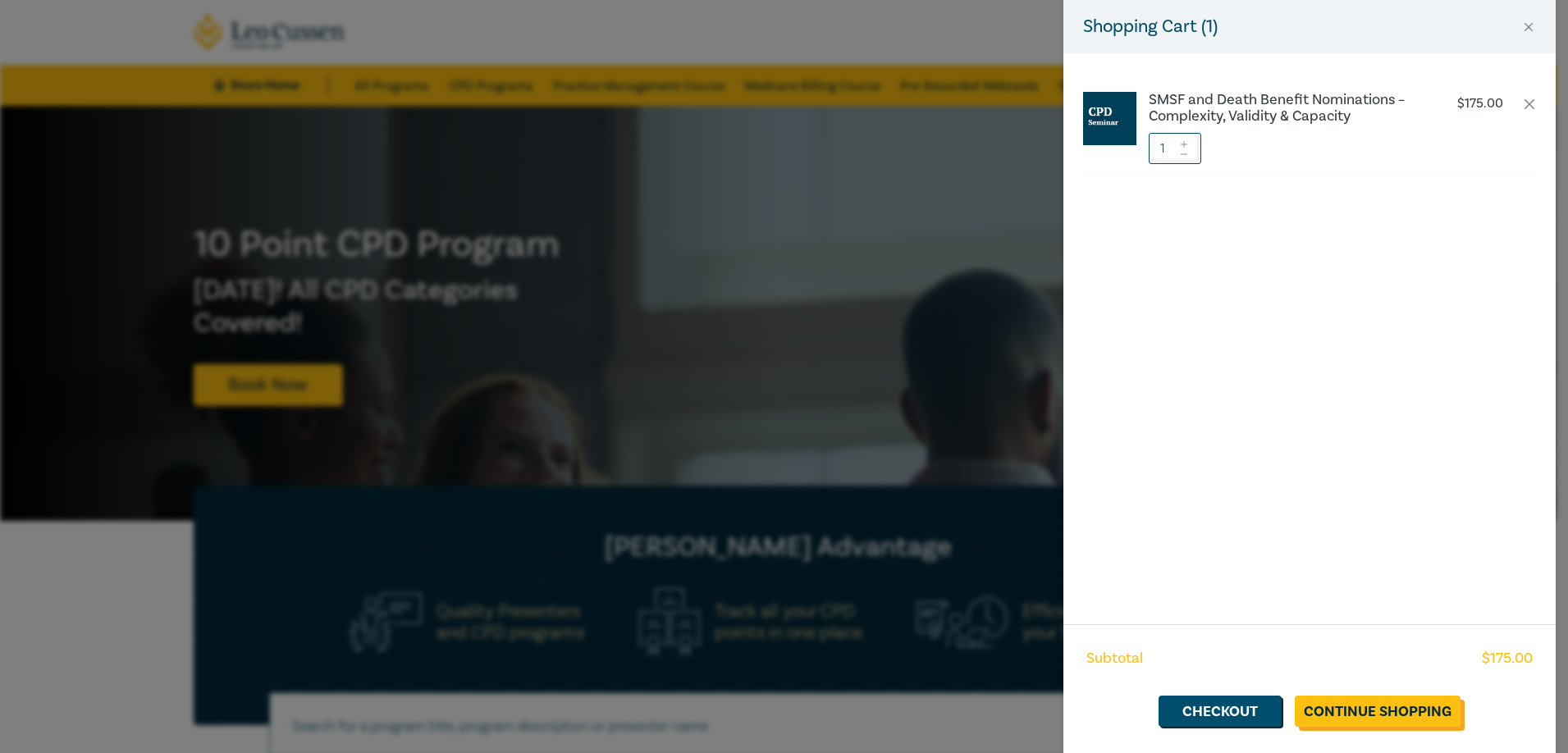
click at [1363, 718] on link "Continue Shopping" at bounding box center [1379, 711] width 166 height 31
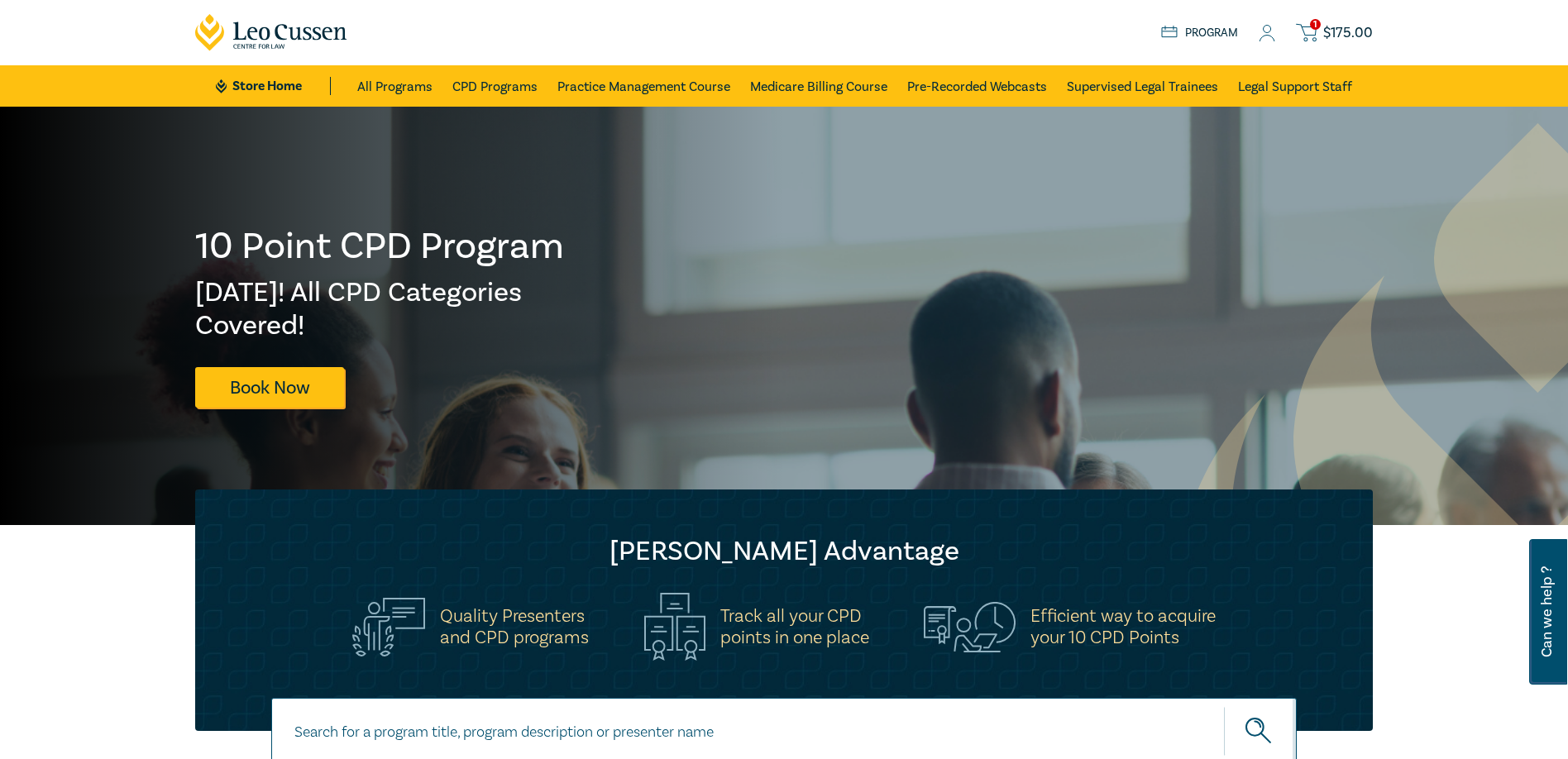
click at [1347, 31] on span "$ 175.00" at bounding box center [1348, 33] width 50 height 18
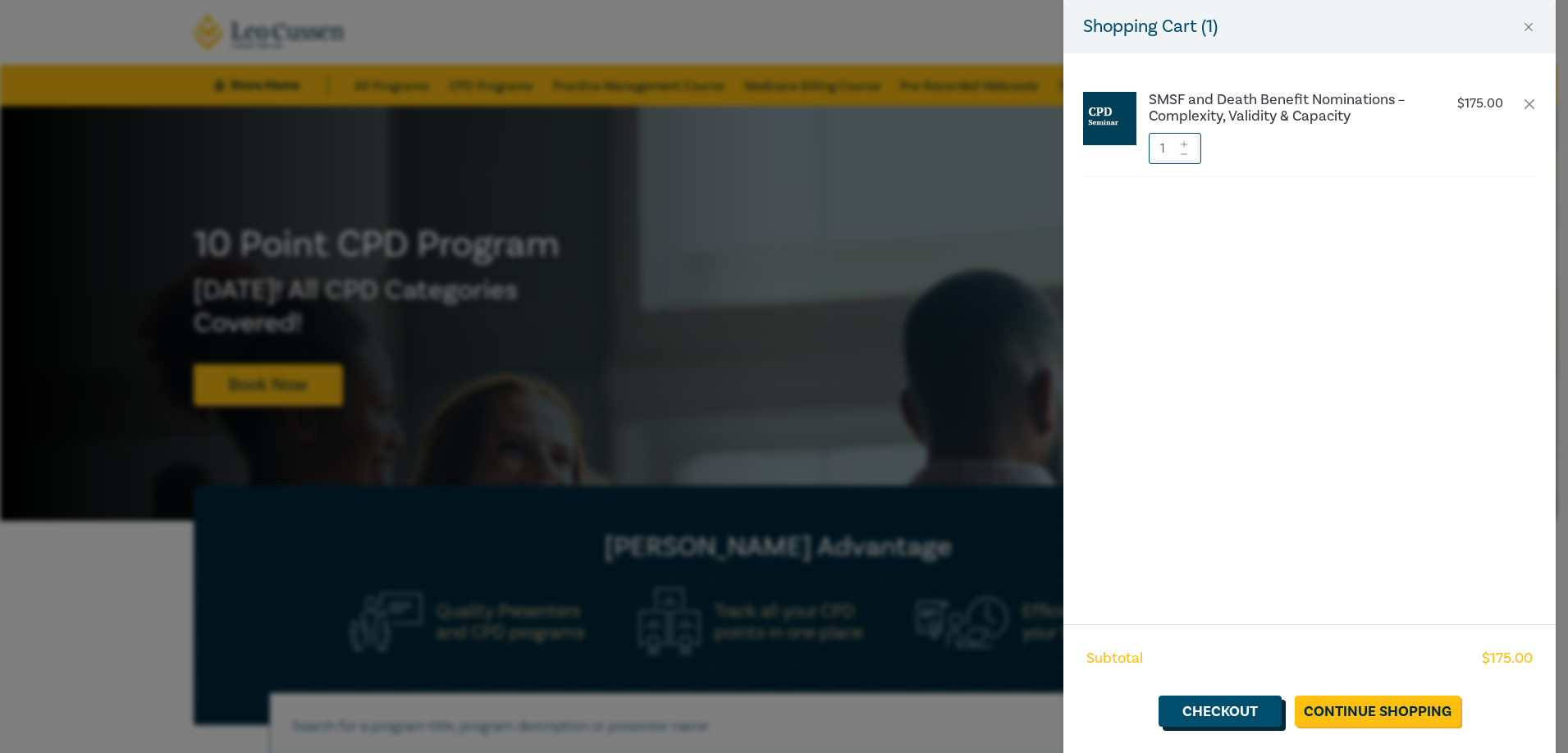
click at [1217, 703] on link "Checkout" at bounding box center [1221, 711] width 123 height 31
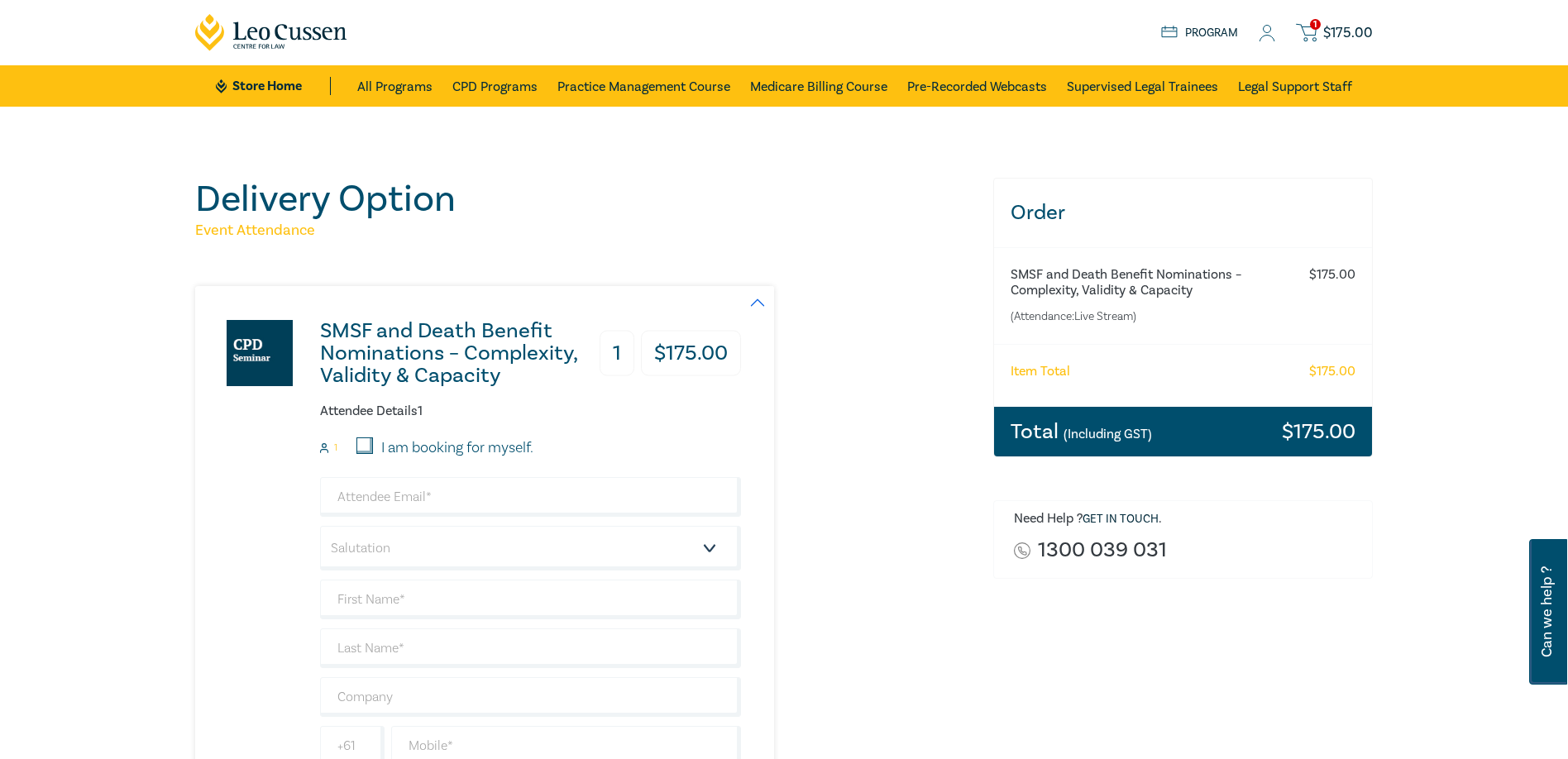
click at [438, 456] on label "I am booking for myself." at bounding box center [457, 448] width 152 height 22
click at [373, 454] on input "I am booking for myself." at bounding box center [365, 446] width 17 height 17
checkbox input "true"
type input "anoja@eminentlawyers.com.au"
type input "anoja"
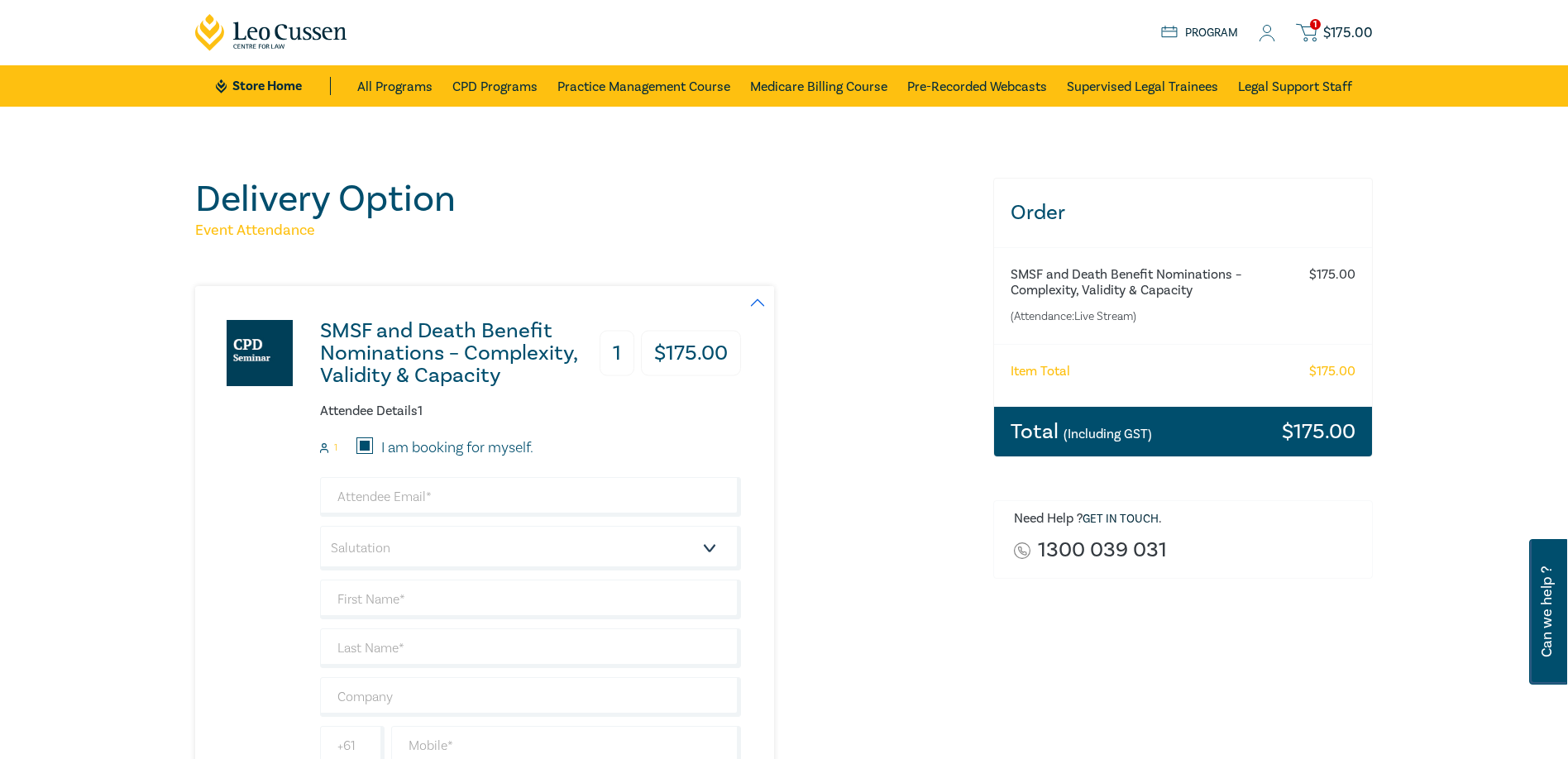
type input "Vithanage"
type input "Eminent Lawyers"
type input "425846377"
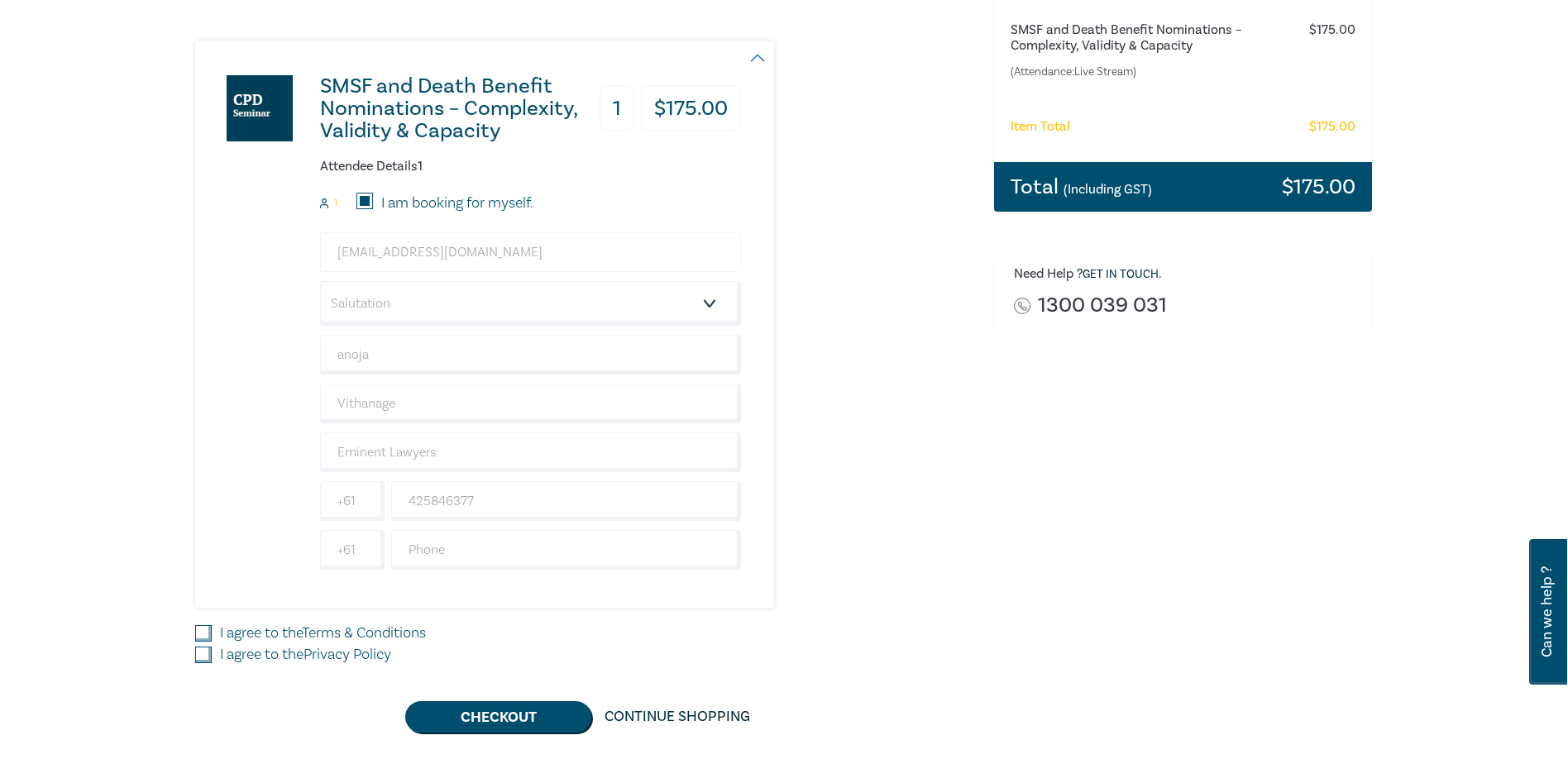
scroll to position [248, 0]
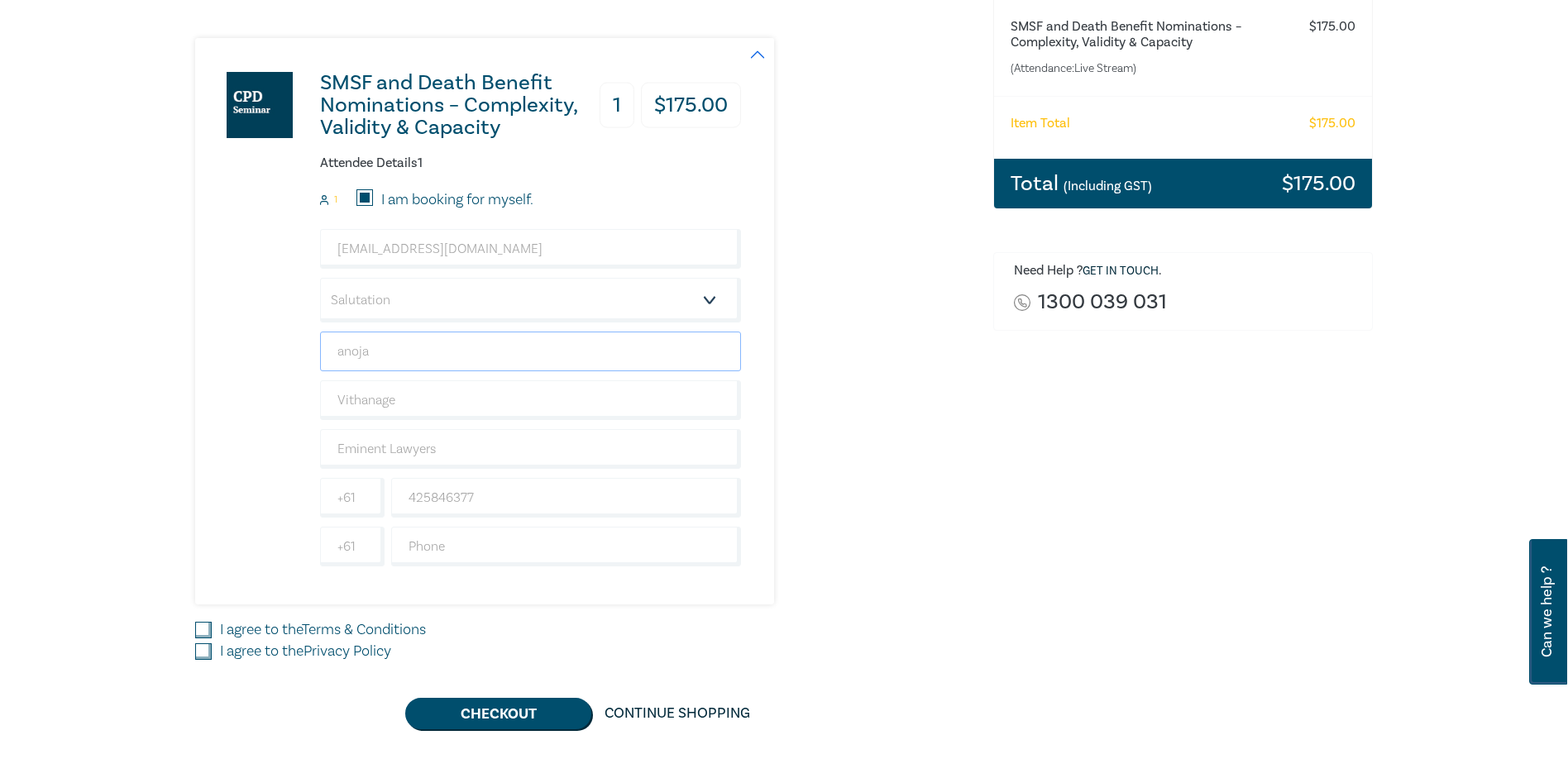
click at [378, 345] on input "anoja" at bounding box center [531, 352] width 421 height 40
drag, startPoint x: 378, startPoint y: 345, endPoint x: 317, endPoint y: 328, distance: 63.3
click at [317, 328] on div "SMSF and Death Benefit Nominations – Complexity, Validity & Capacity 1 $ 175.00…" at bounding box center [468, 321] width 546 height 566
type input "Anoja"
click at [242, 402] on div "SMSF and Death Benefit Nominations – Complexity, Validity & Capacity 1 $ 175.00…" at bounding box center [468, 321] width 546 height 566
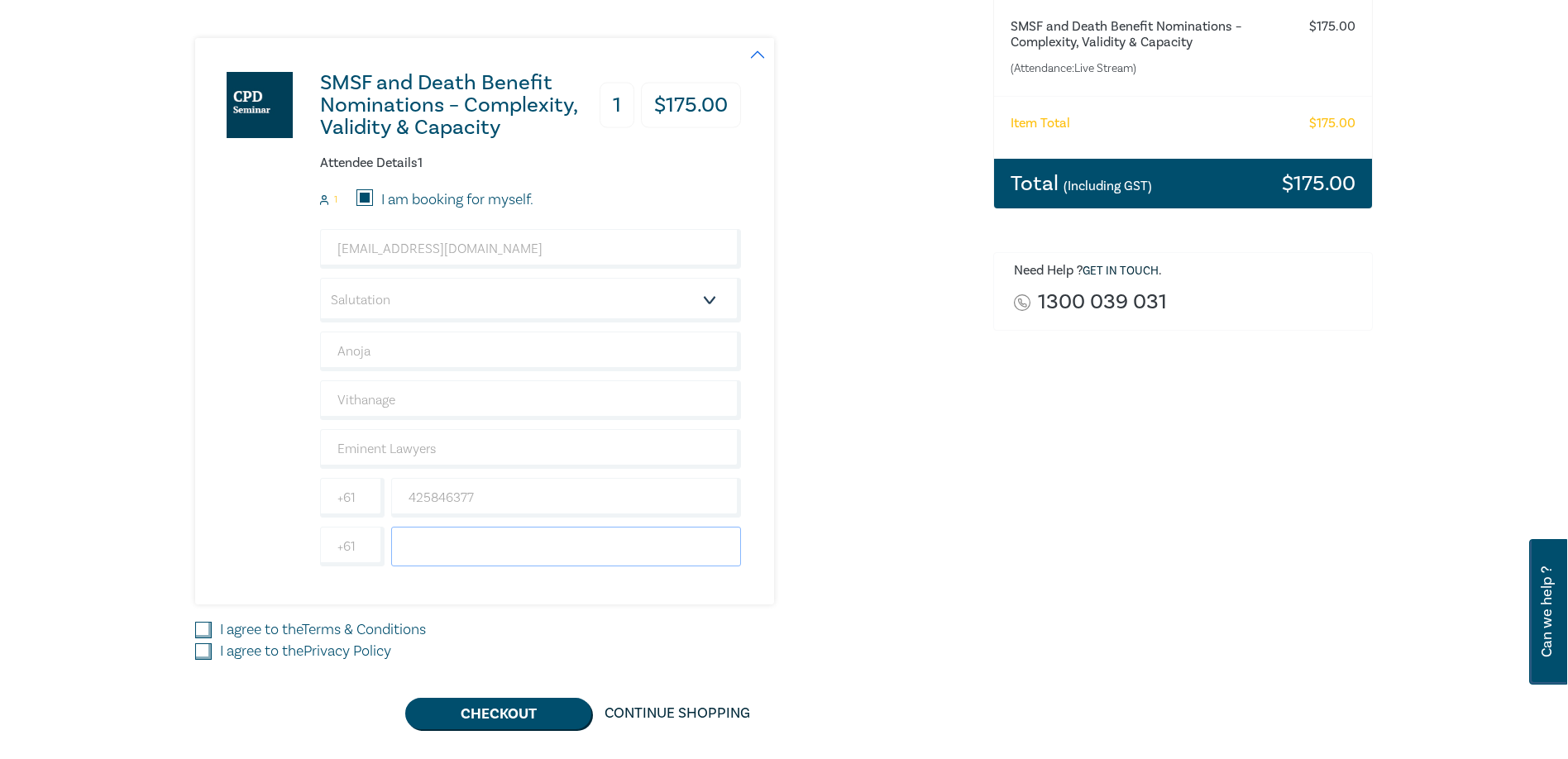
click at [462, 550] on input "text" at bounding box center [566, 546] width 350 height 40
click at [202, 628] on input "I agree to the Terms & Conditions" at bounding box center [204, 630] width 17 height 17
checkbox input "true"
click at [203, 641] on div "I agree to the Privacy Policy" at bounding box center [584, 651] width 778 height 22
click at [202, 651] on input "I agree to the Privacy Policy" at bounding box center [204, 652] width 17 height 17
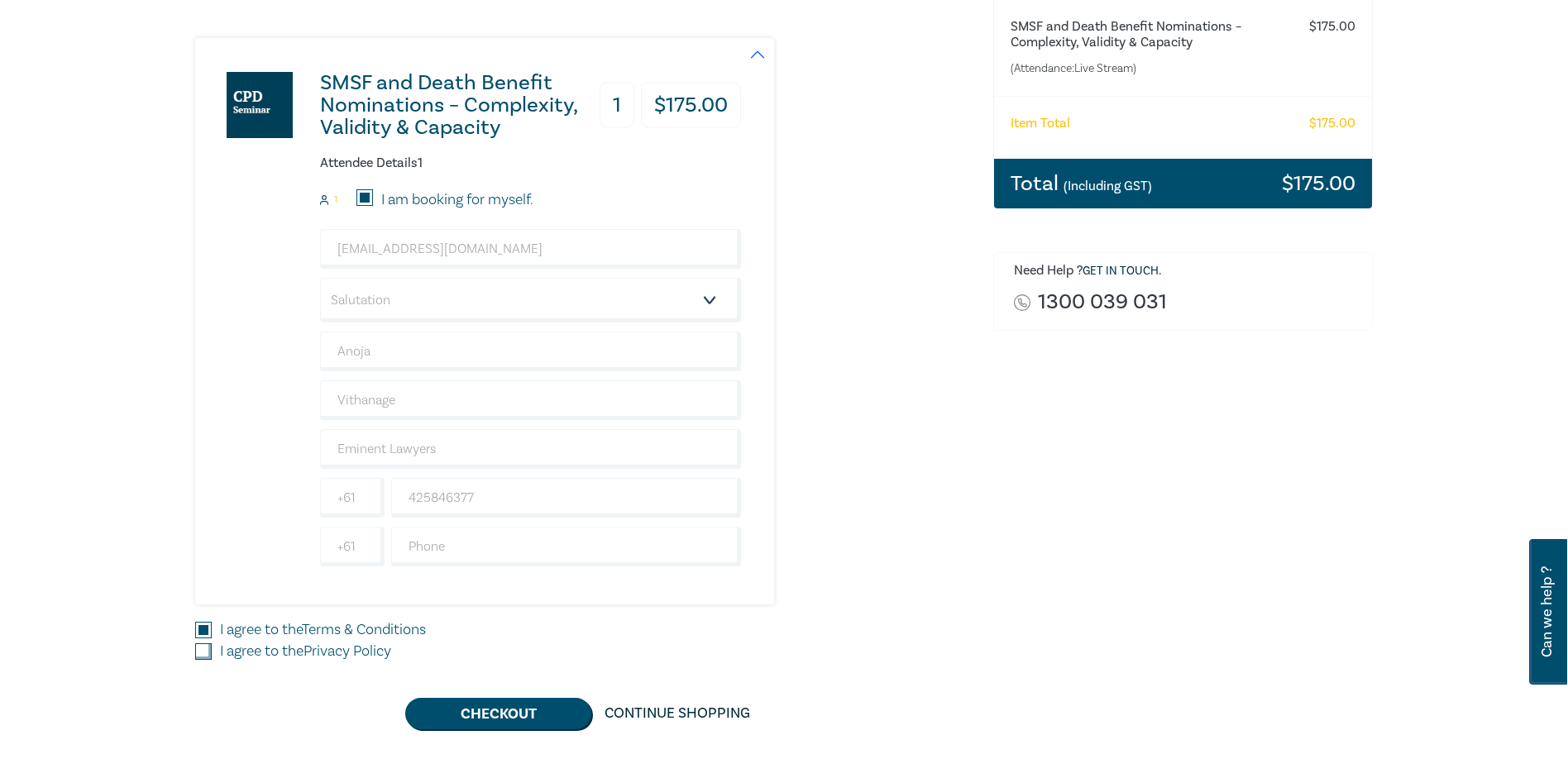
checkbox input "true"
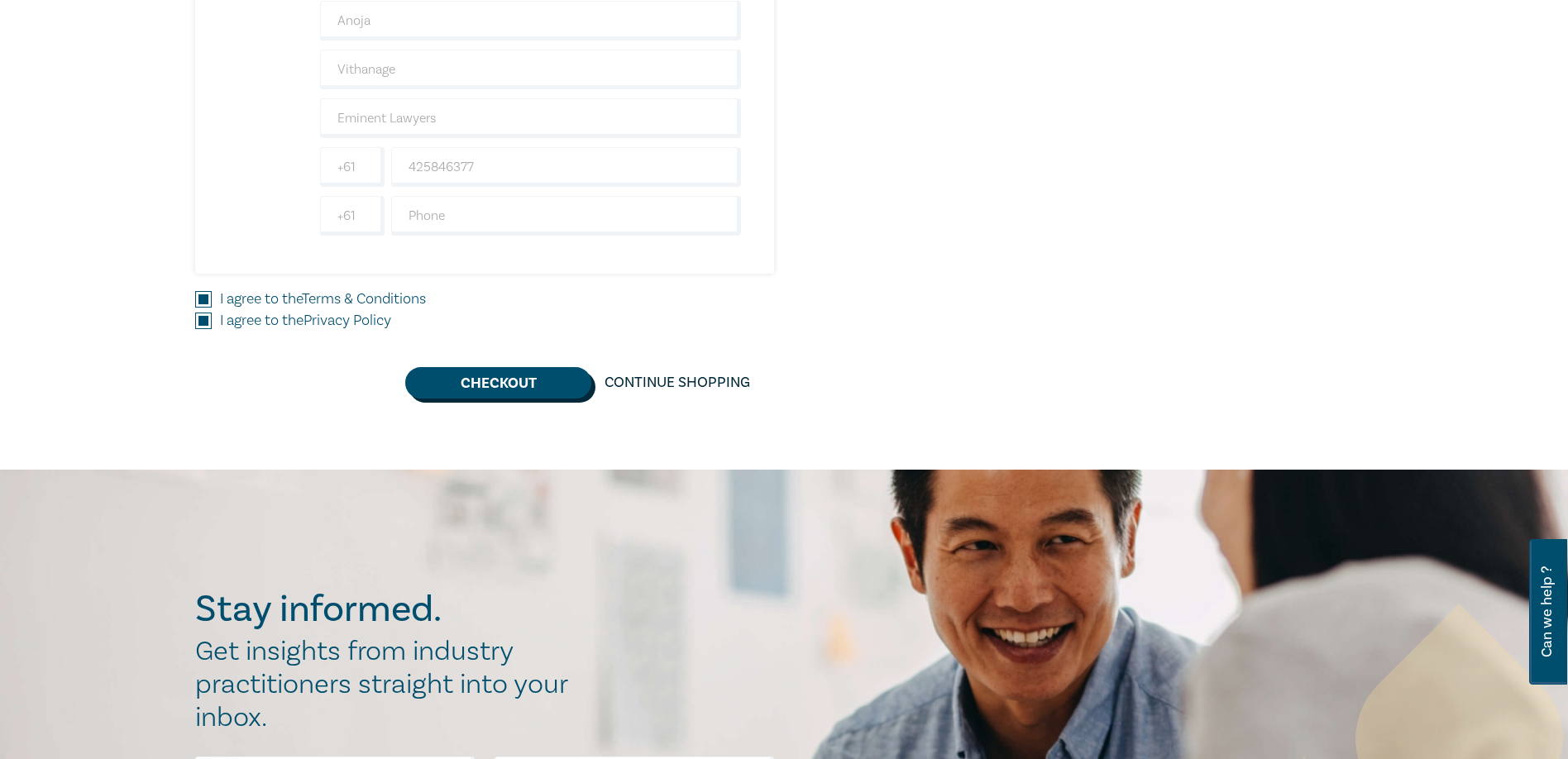
click at [490, 394] on button "Checkout" at bounding box center [499, 382] width 186 height 31
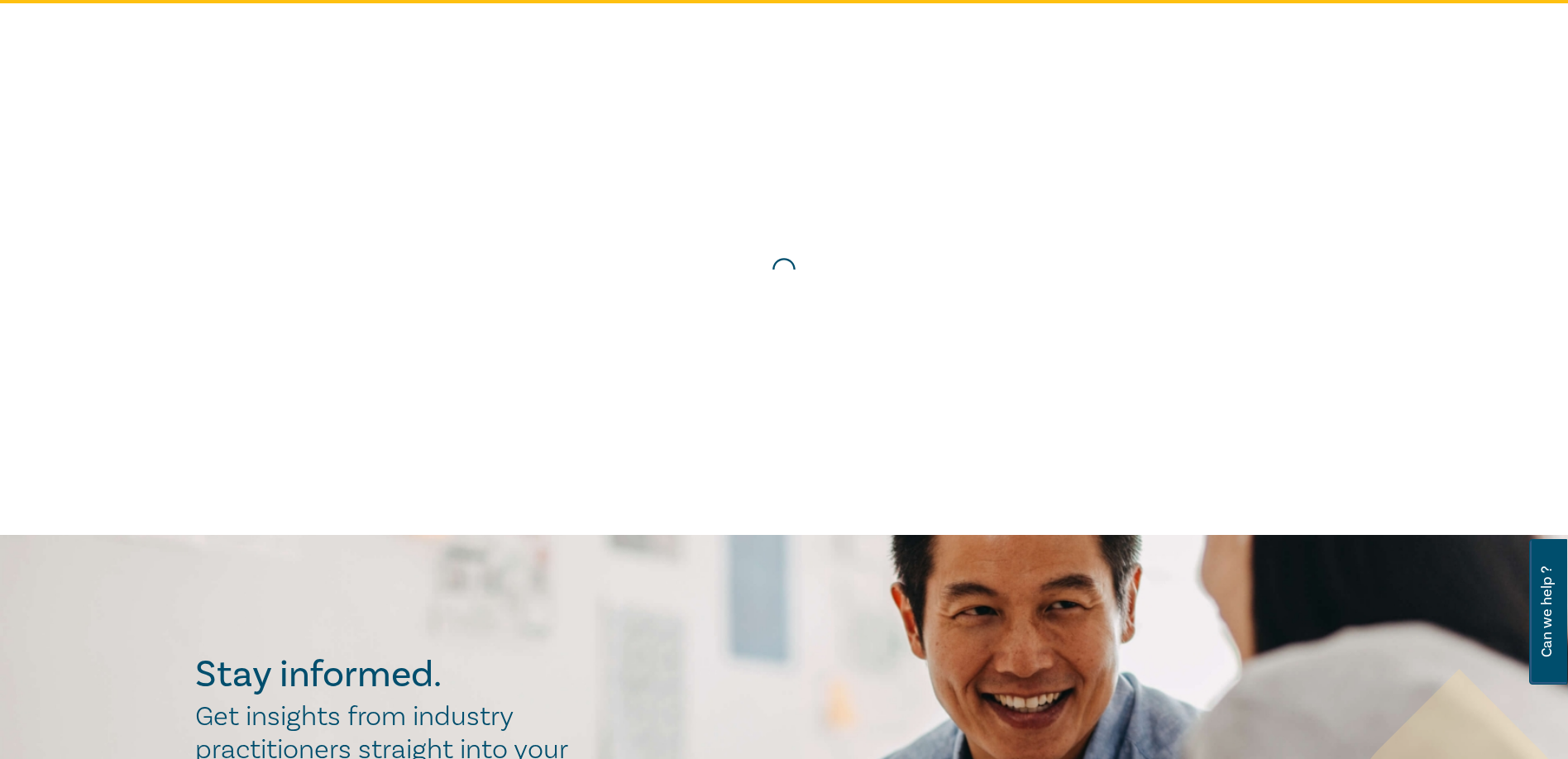
scroll to position [0, 0]
